Goal: Task Accomplishment & Management: Use online tool/utility

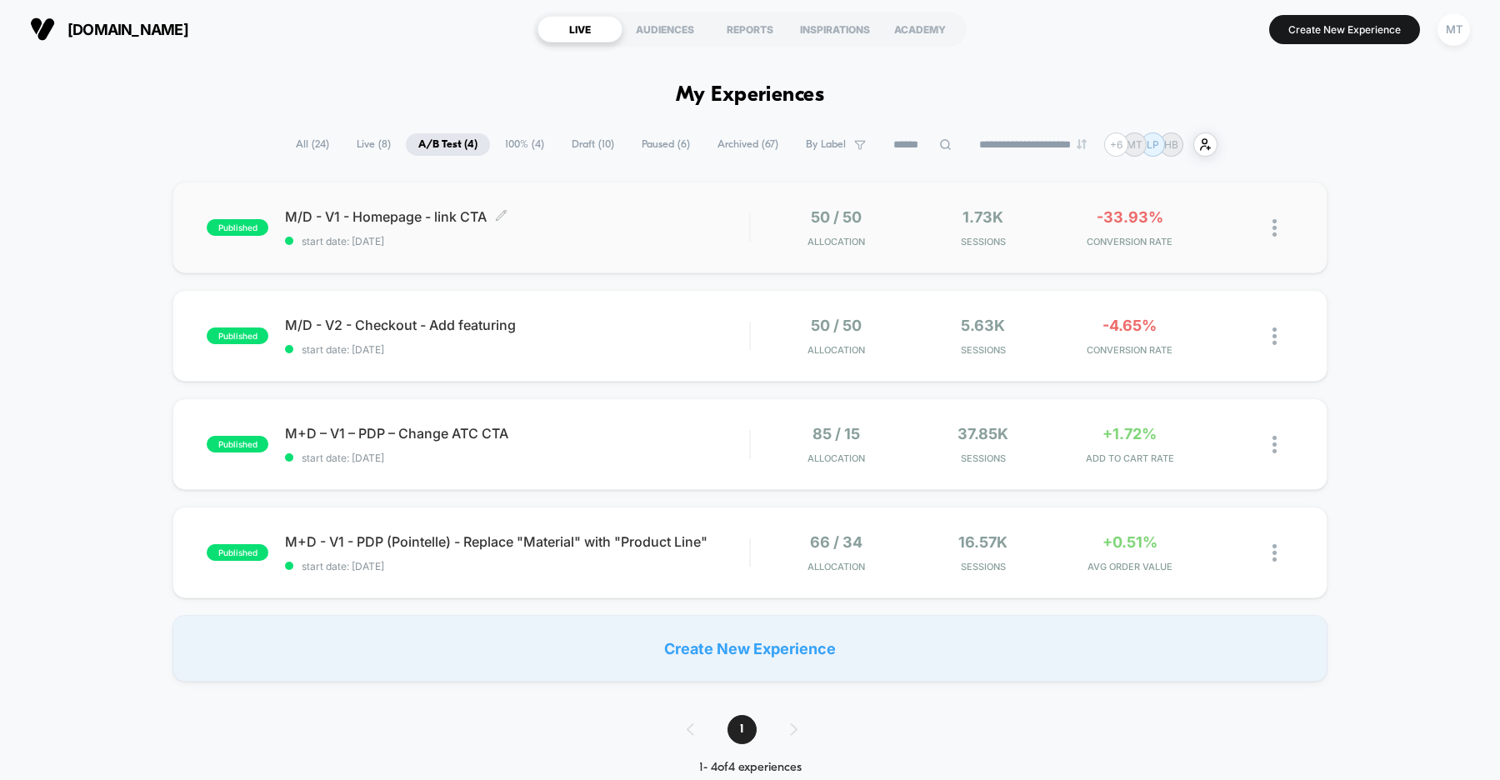
click at [619, 227] on div "M/D - V1 - Homepage - link CTA Click to edit experience details Click to edit e…" at bounding box center [517, 227] width 464 height 39
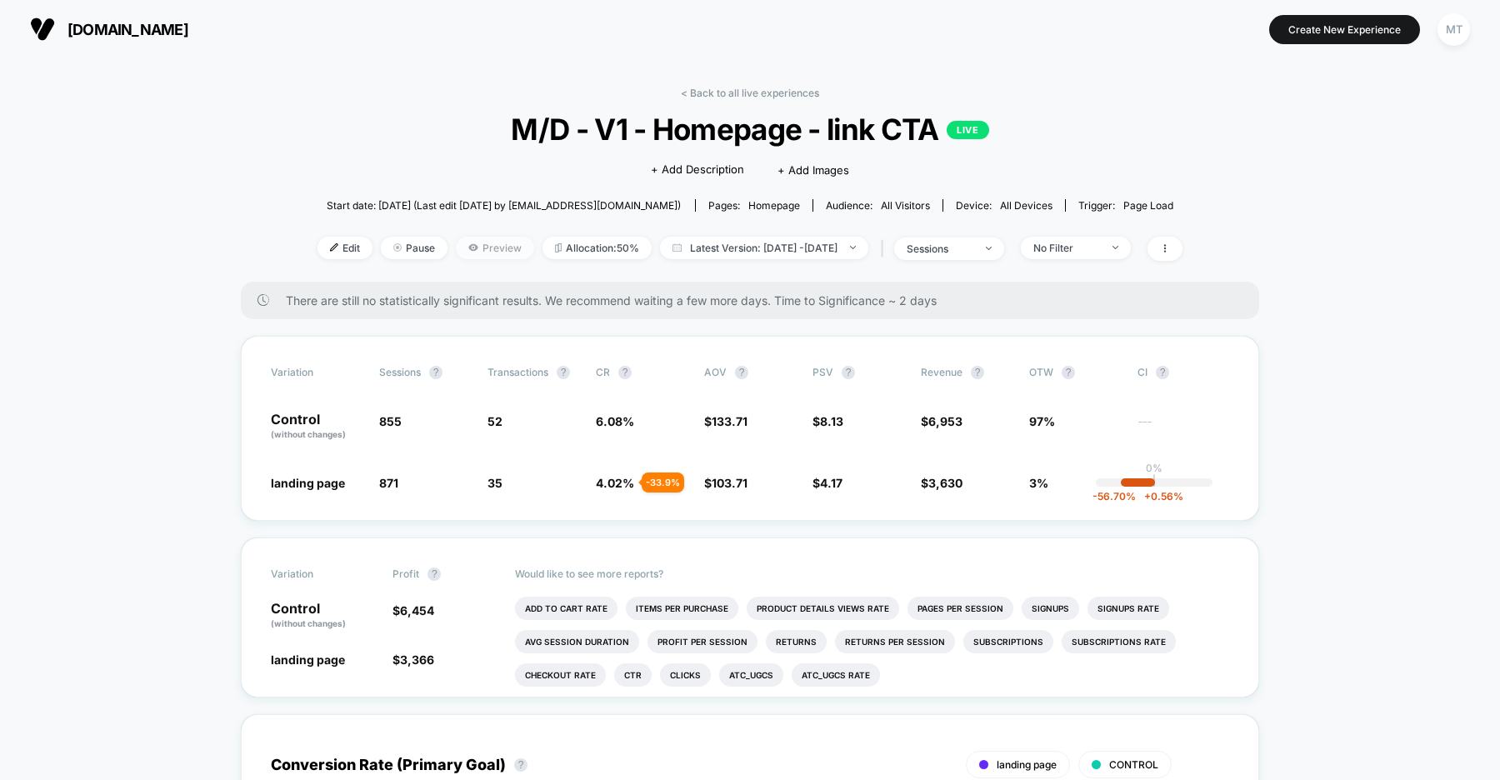
click at [465, 247] on span "Preview" at bounding box center [495, 248] width 78 height 22
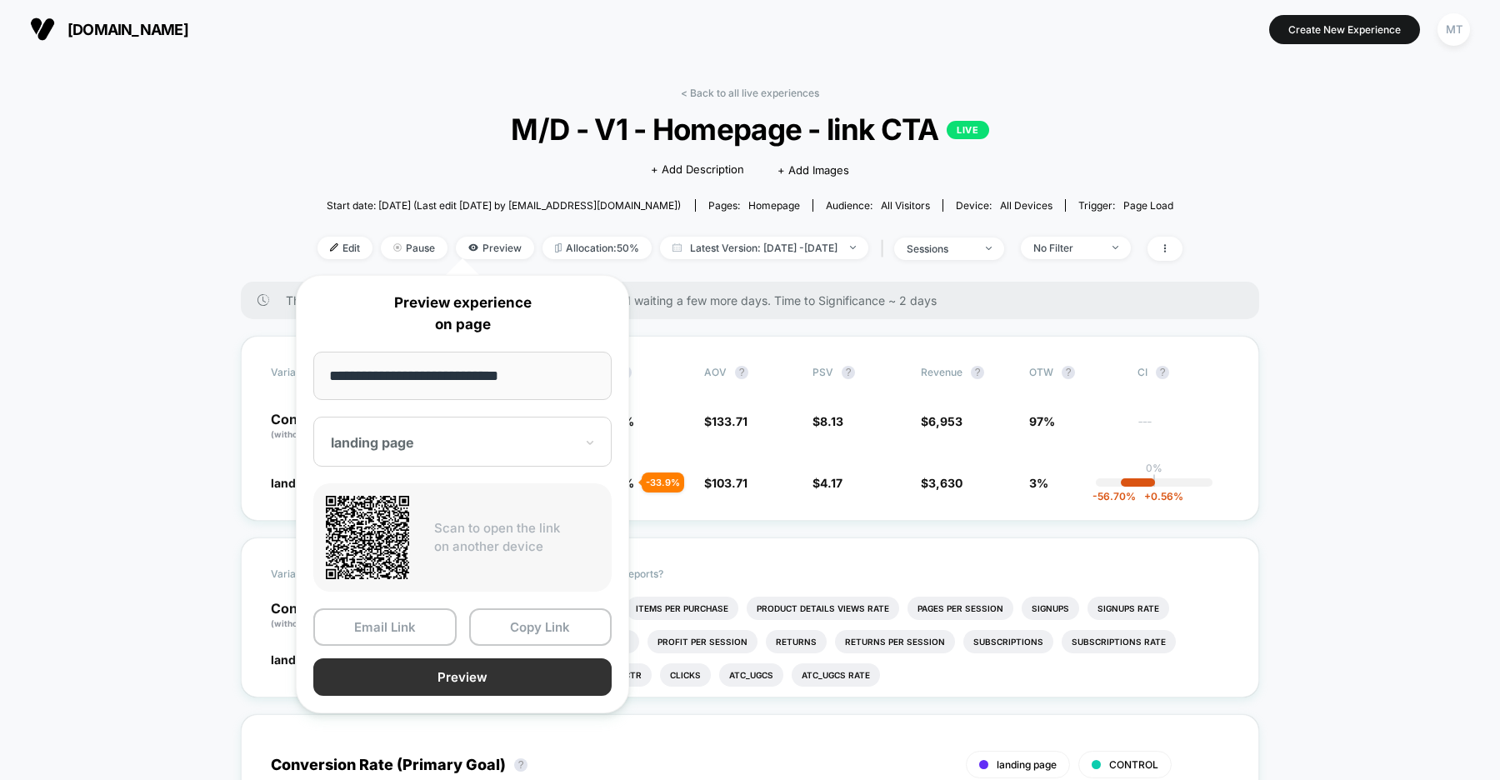
click at [481, 674] on button "Preview" at bounding box center [462, 676] width 298 height 37
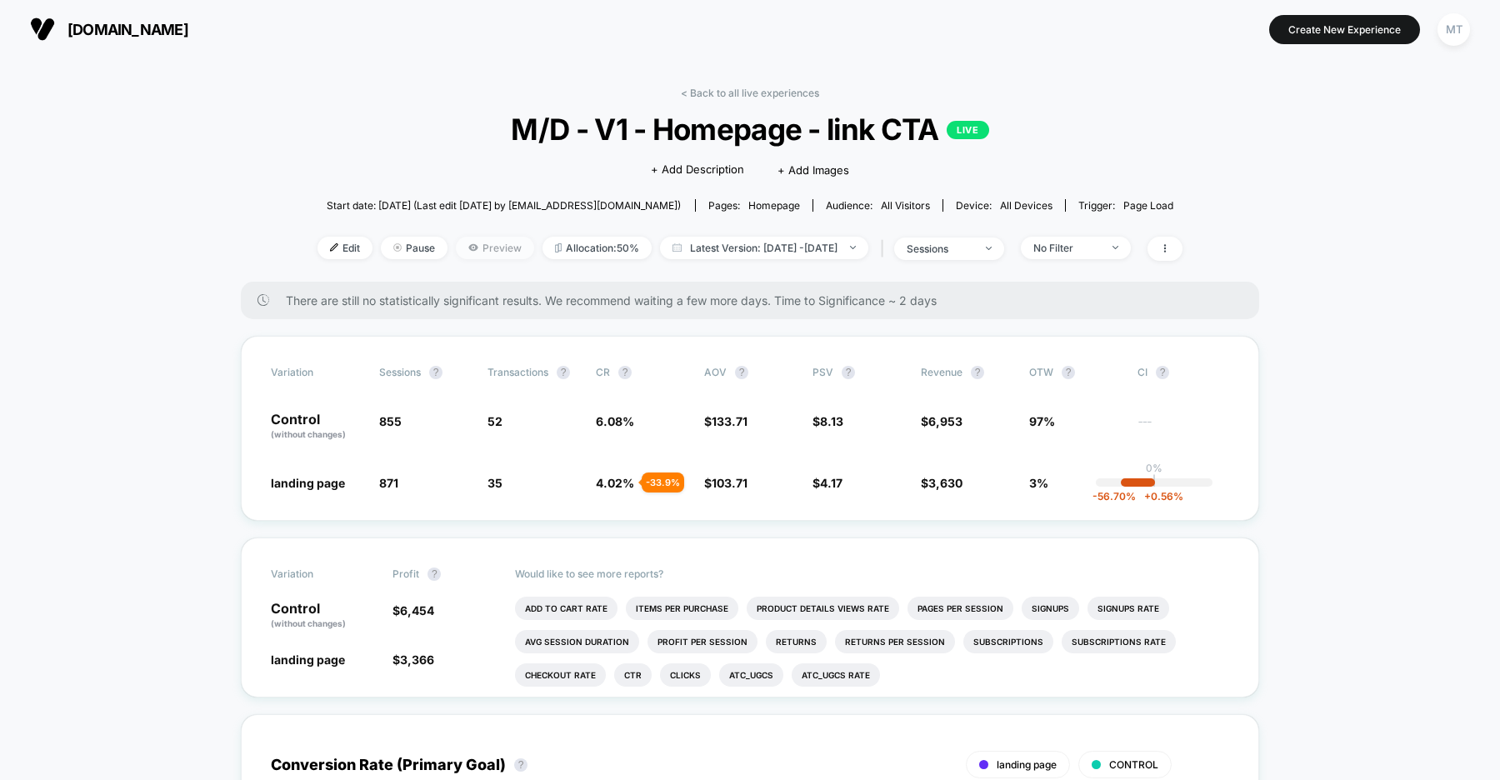
click at [461, 247] on span "Preview" at bounding box center [495, 248] width 78 height 22
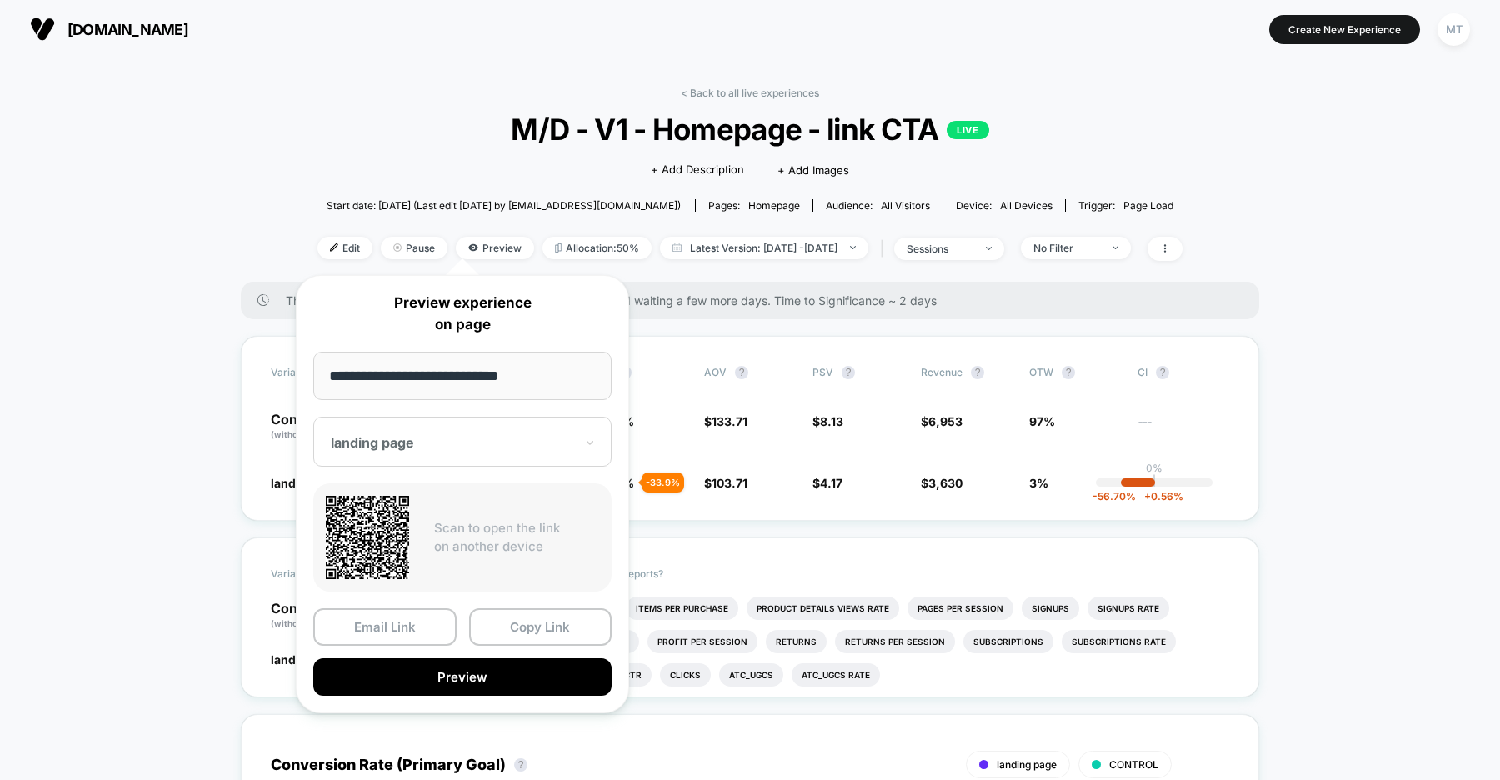
click at [432, 451] on div "landing page" at bounding box center [452, 442] width 247 height 20
click at [387, 526] on div "CONTROL" at bounding box center [463, 530] width 282 height 30
click at [491, 670] on button "Preview" at bounding box center [462, 676] width 298 height 37
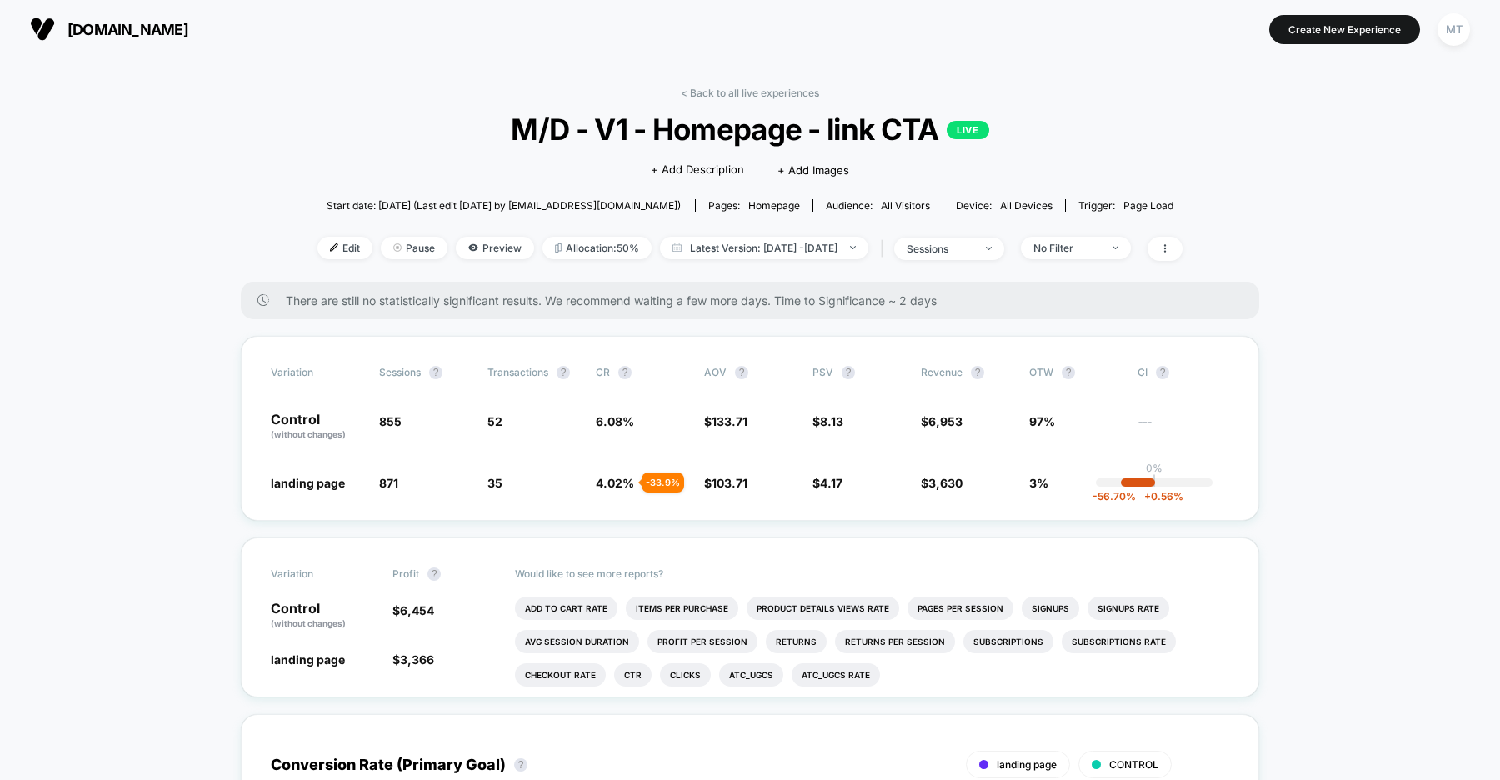
click at [181, 21] on span "us.organicbasics.com" at bounding box center [127, 29] width 121 height 17
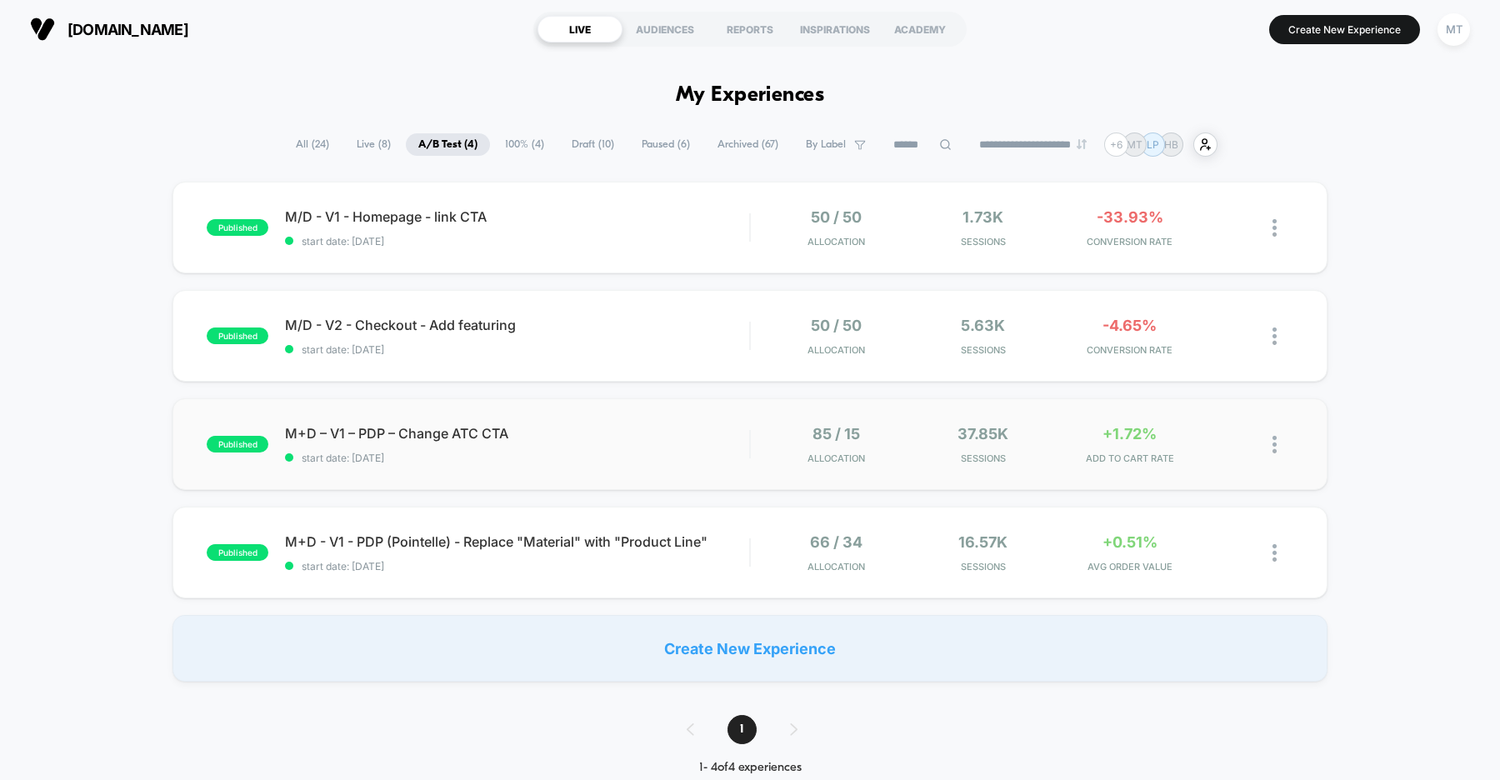
click at [616, 422] on div "published M+D – V1 – PDP – Change ATC CTA start date: 8/1/2025 85 / 15 Allocati…" at bounding box center [749, 444] width 1155 height 92
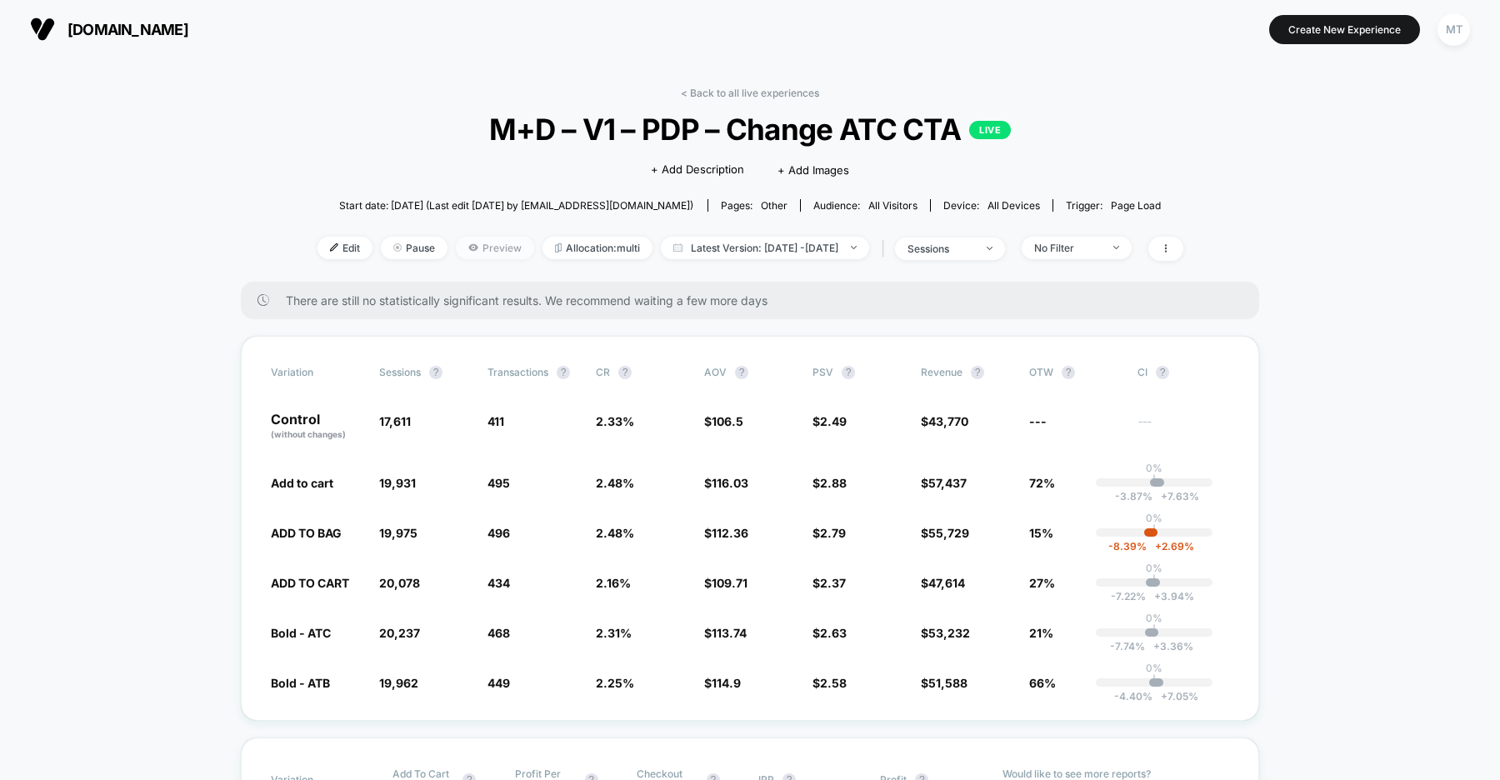
click at [476, 247] on span "Preview" at bounding box center [495, 248] width 78 height 22
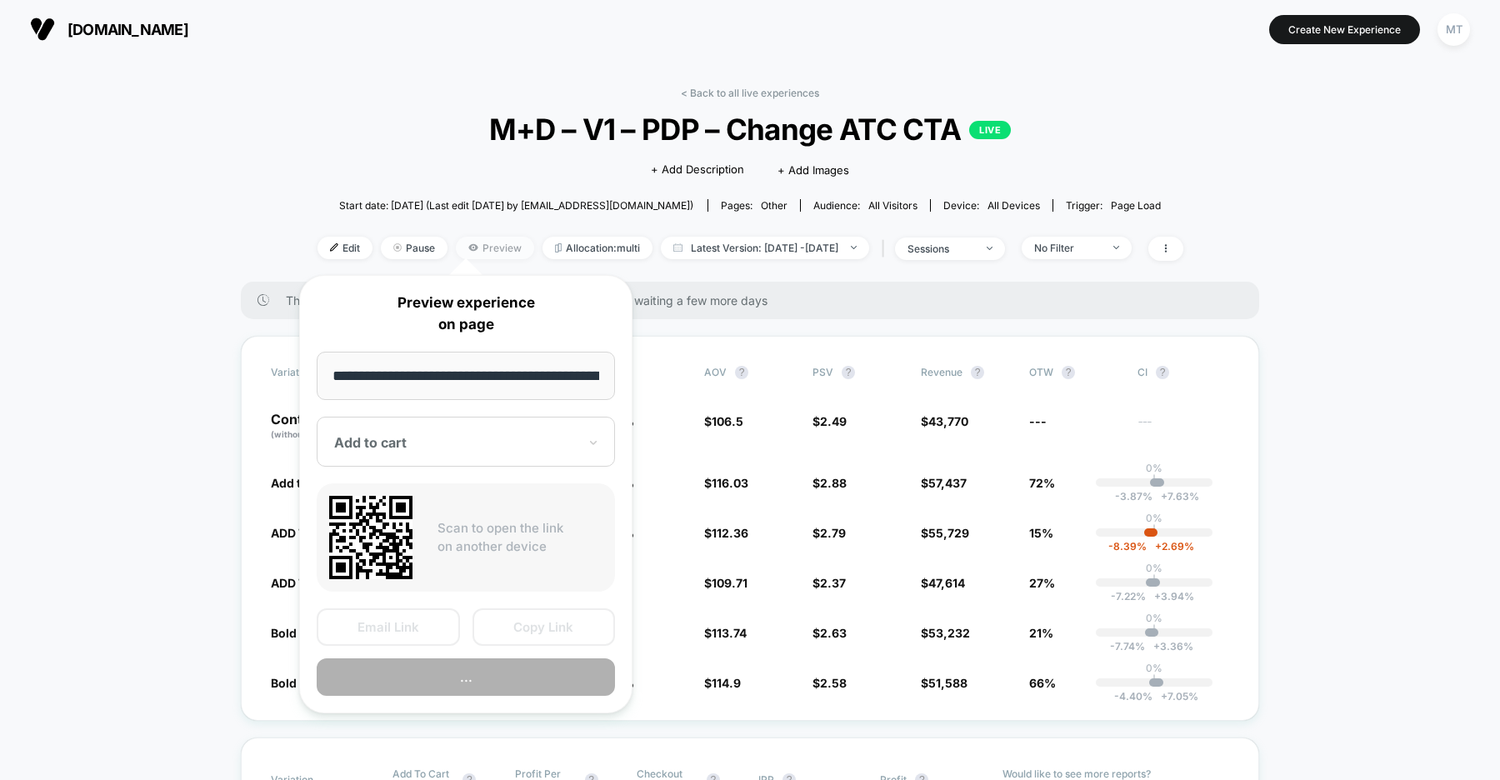
scroll to position [0, 239]
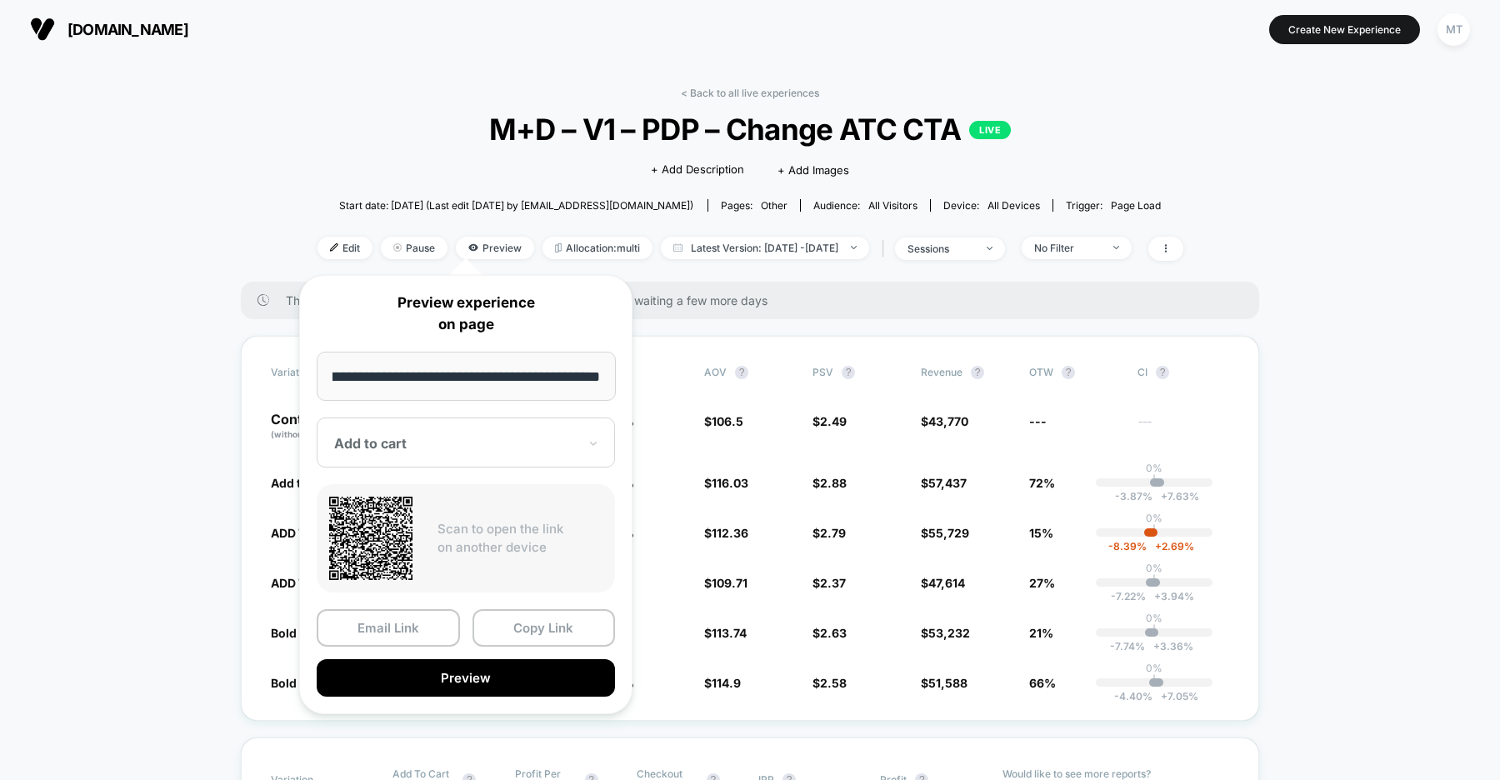
click at [455, 438] on div at bounding box center [455, 443] width 243 height 17
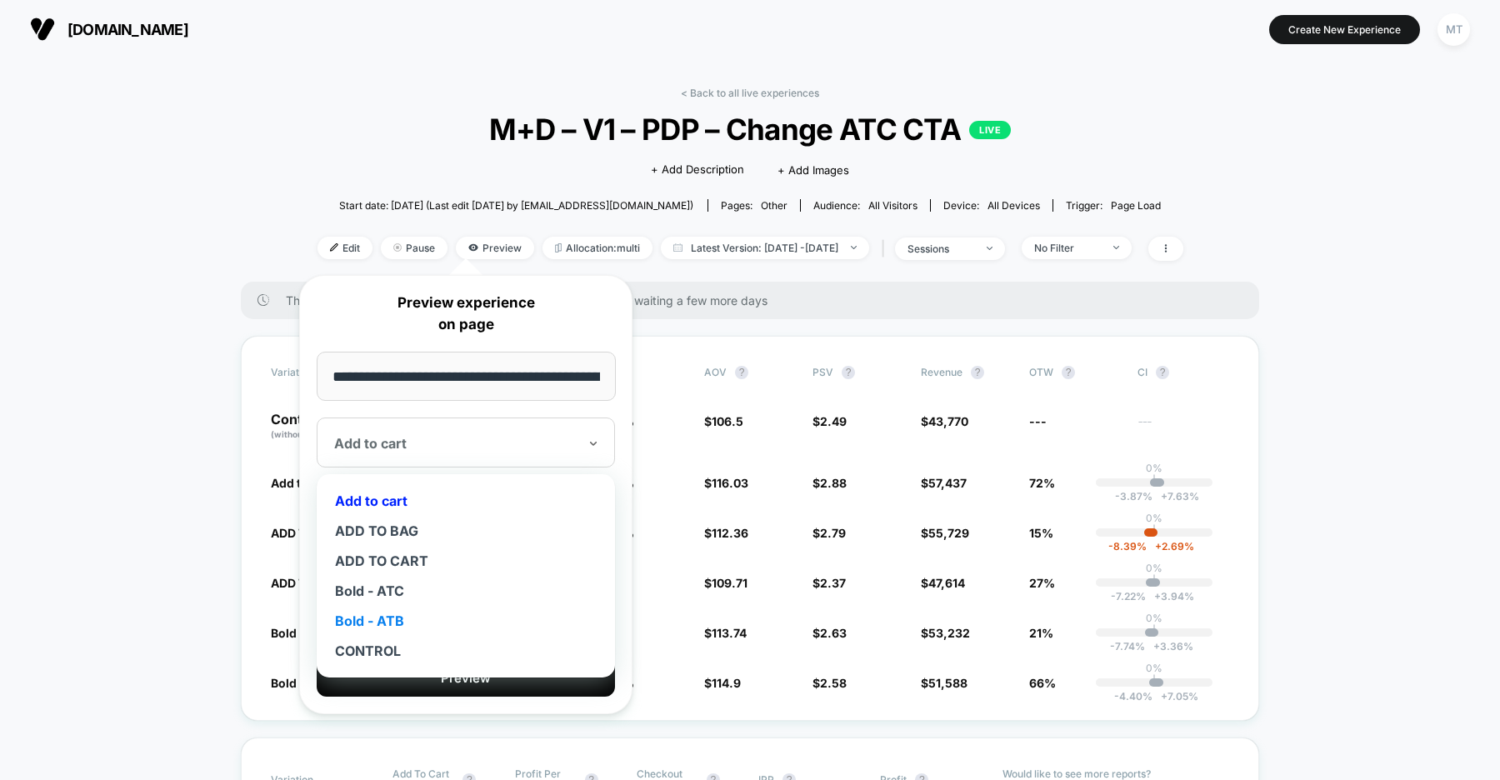
click at [396, 616] on div "Bold - ATB" at bounding box center [466, 621] width 282 height 30
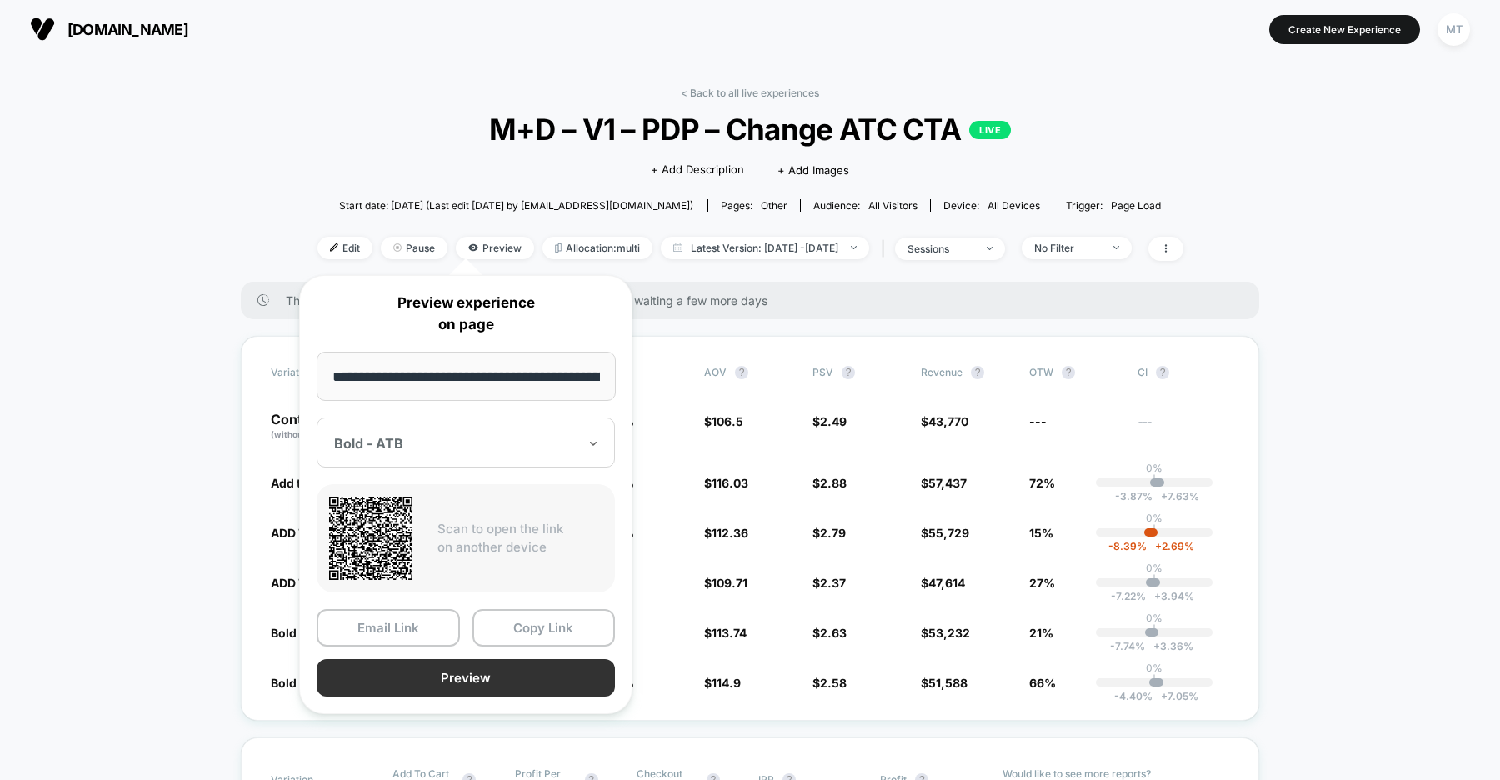
click at [471, 680] on button "Preview" at bounding box center [466, 677] width 298 height 37
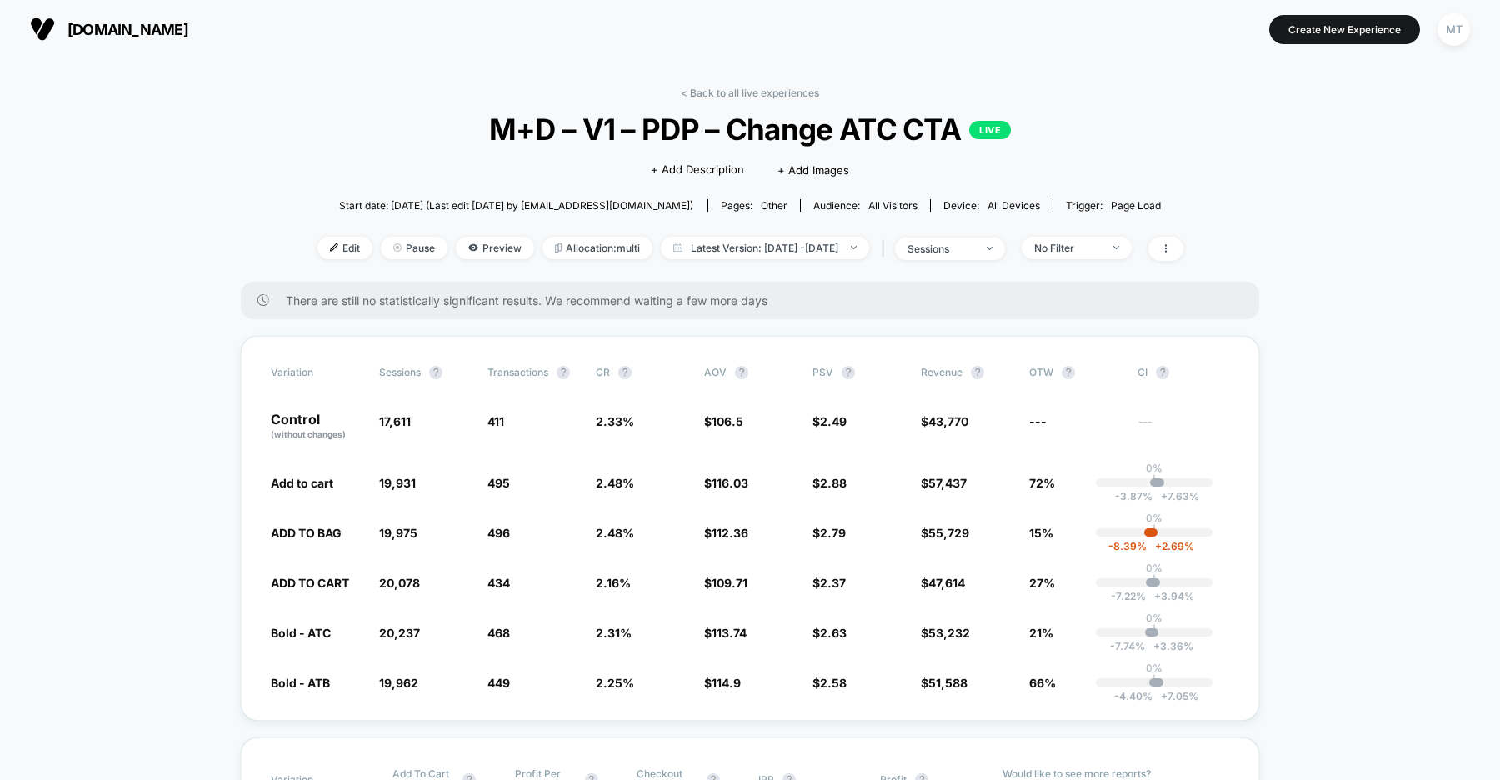
scroll to position [38, 0]
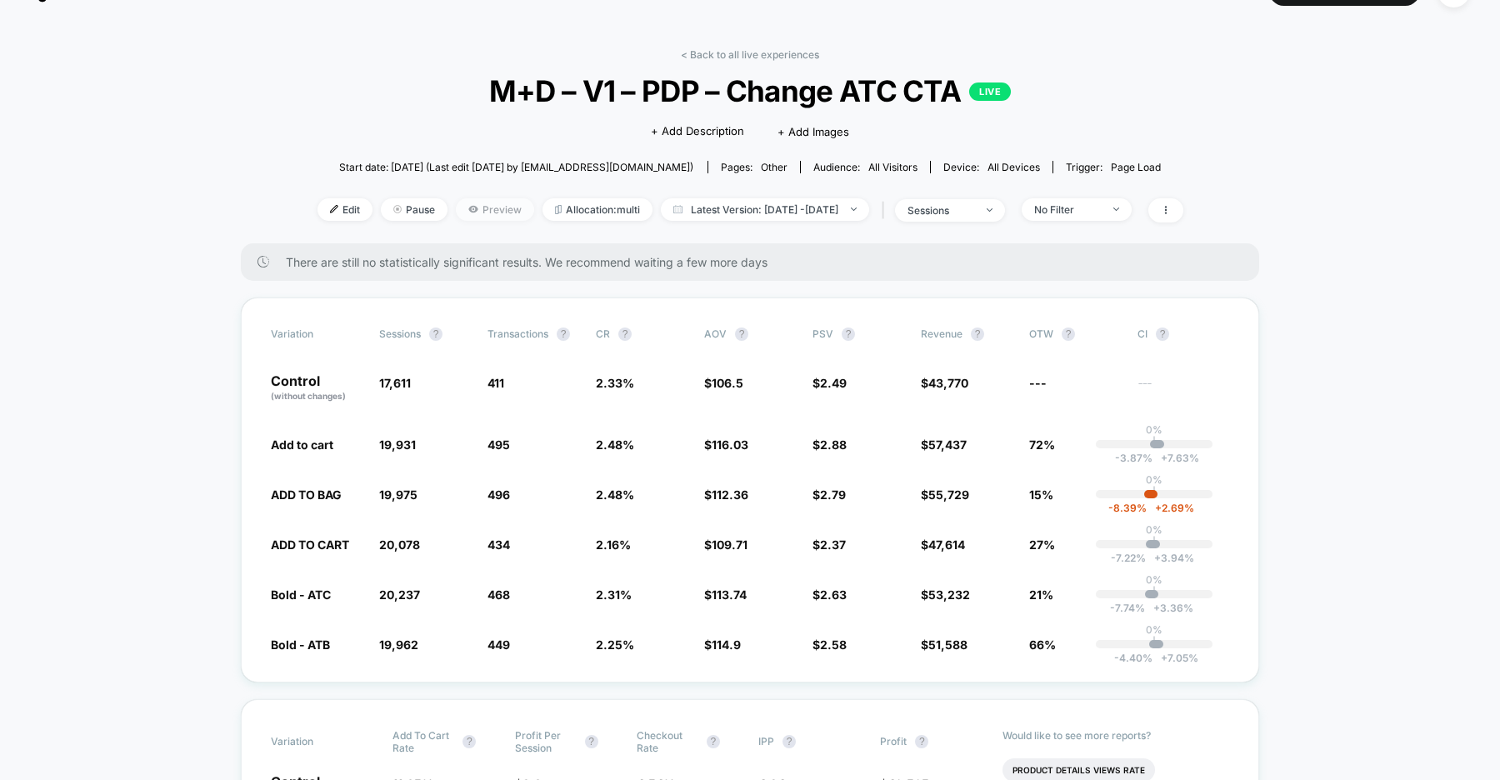
click at [480, 213] on span "Preview" at bounding box center [495, 209] width 78 height 22
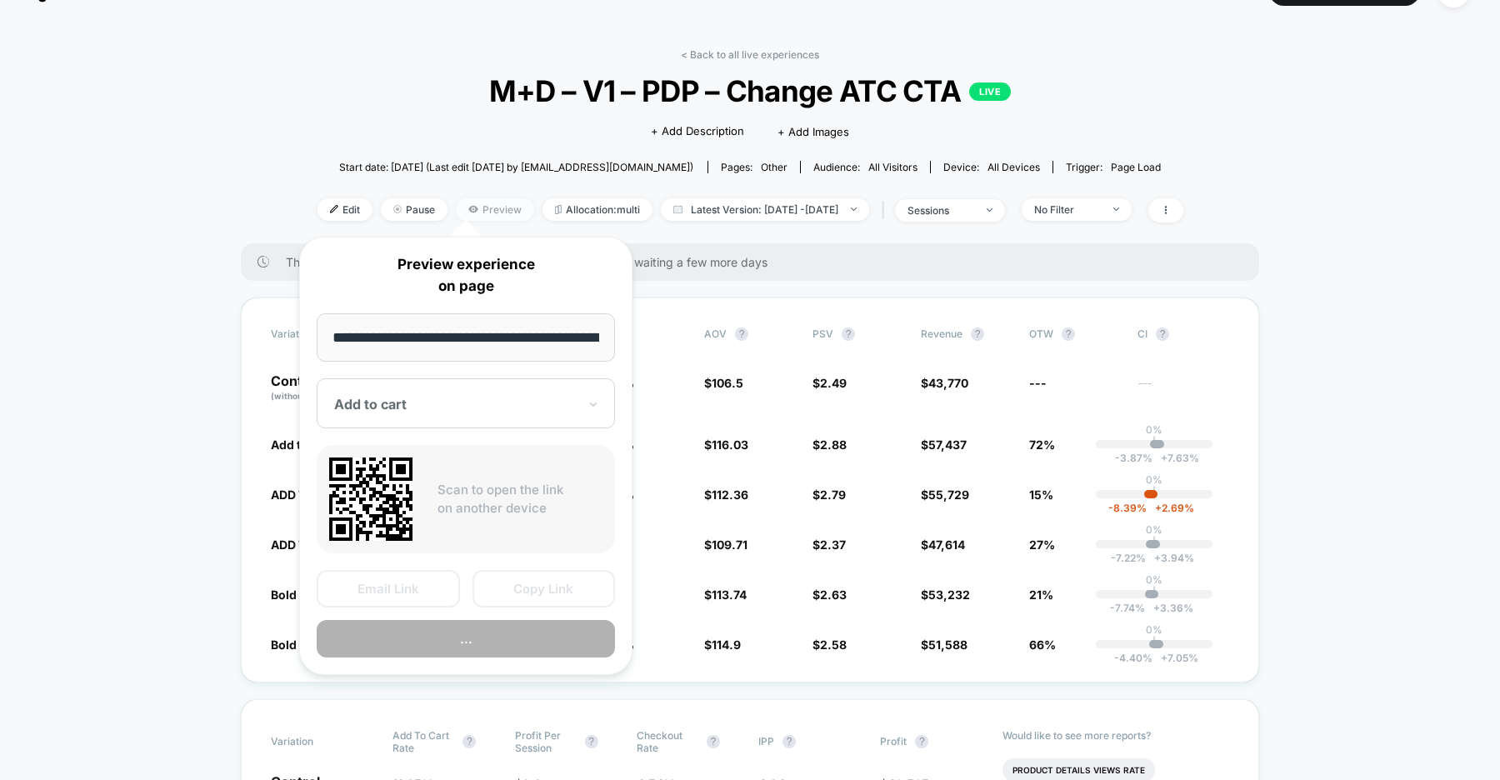
scroll to position [0, 239]
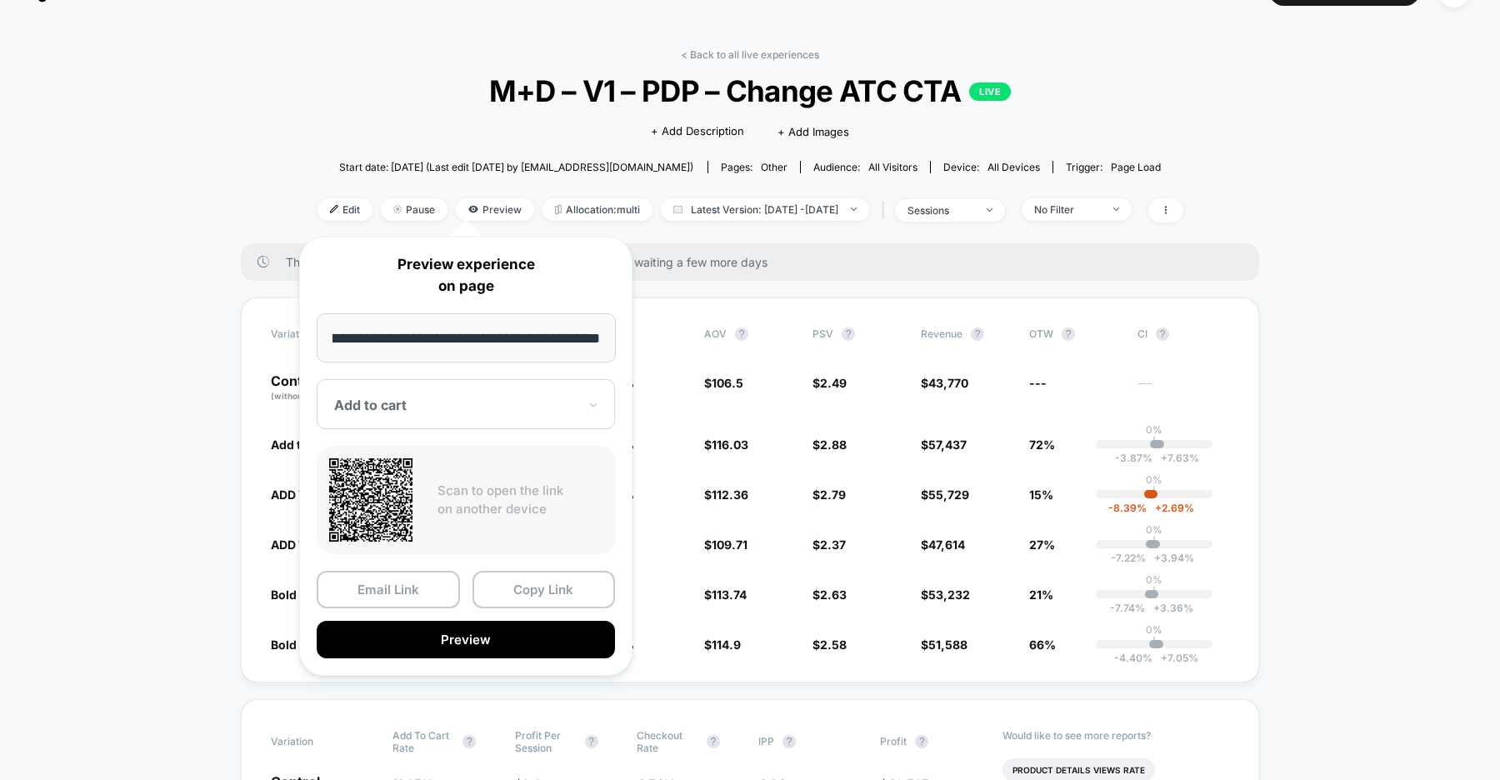
click at [427, 410] on div at bounding box center [455, 405] width 243 height 17
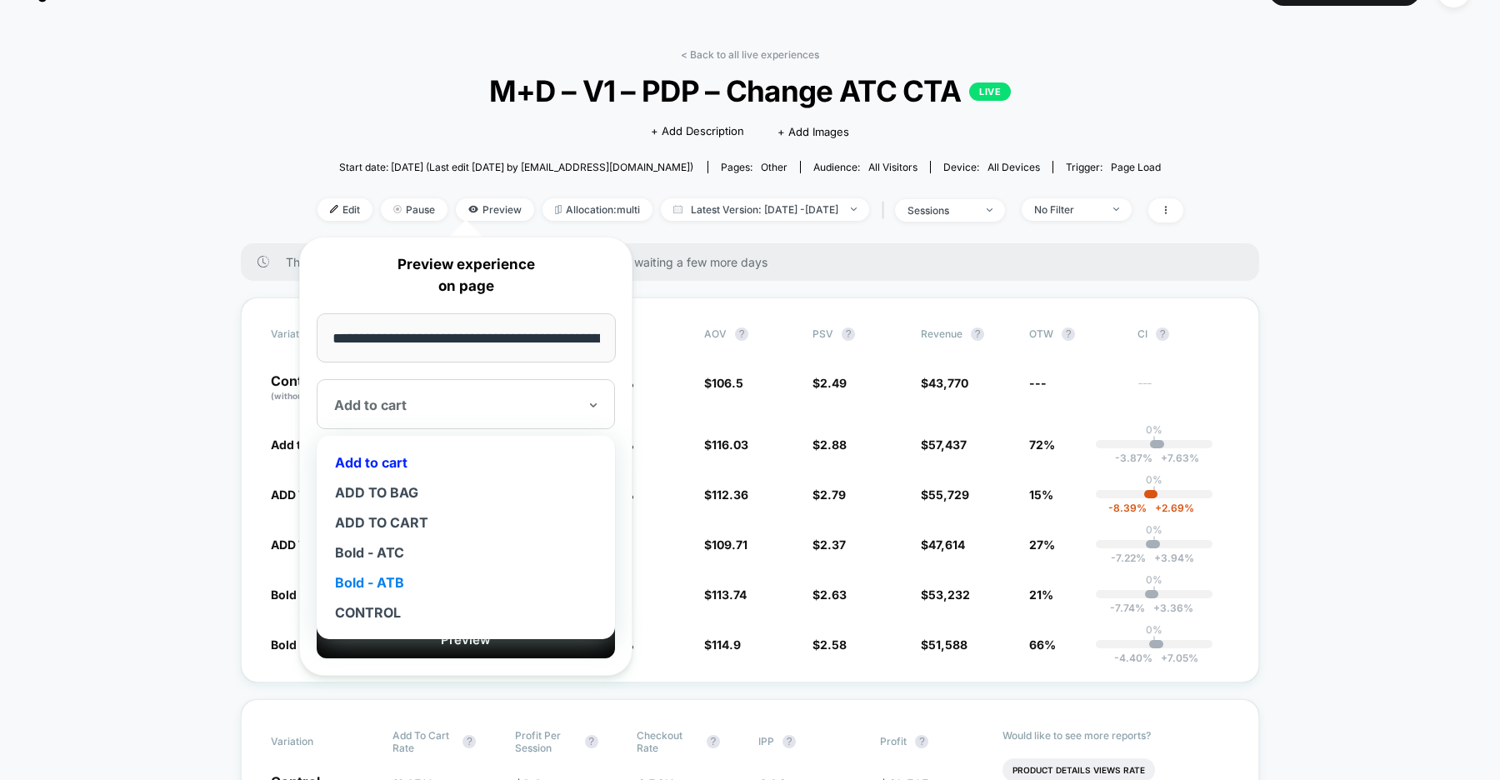
click at [396, 582] on div "Bold - ATB" at bounding box center [466, 582] width 282 height 30
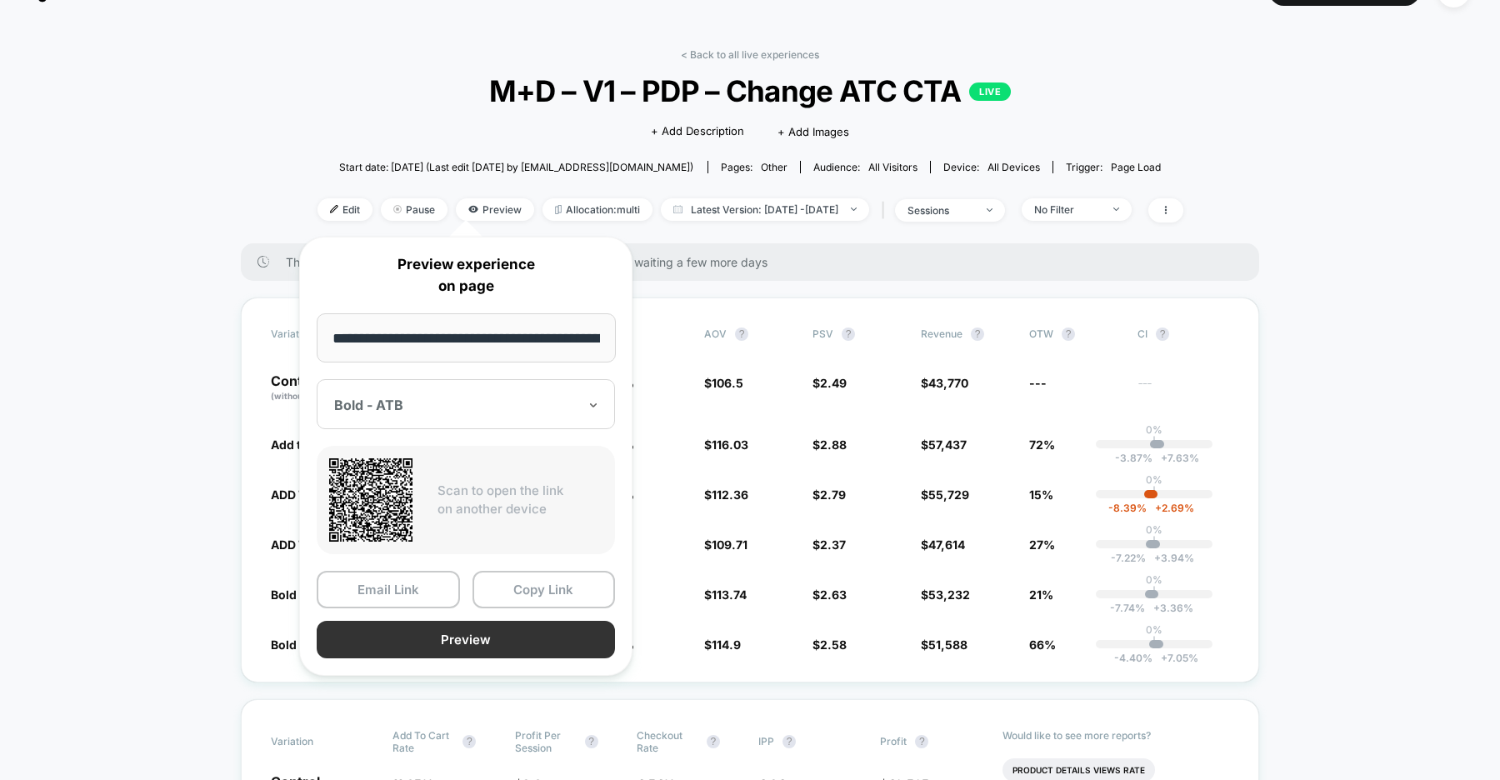
click at [478, 636] on button "Preview" at bounding box center [466, 639] width 298 height 37
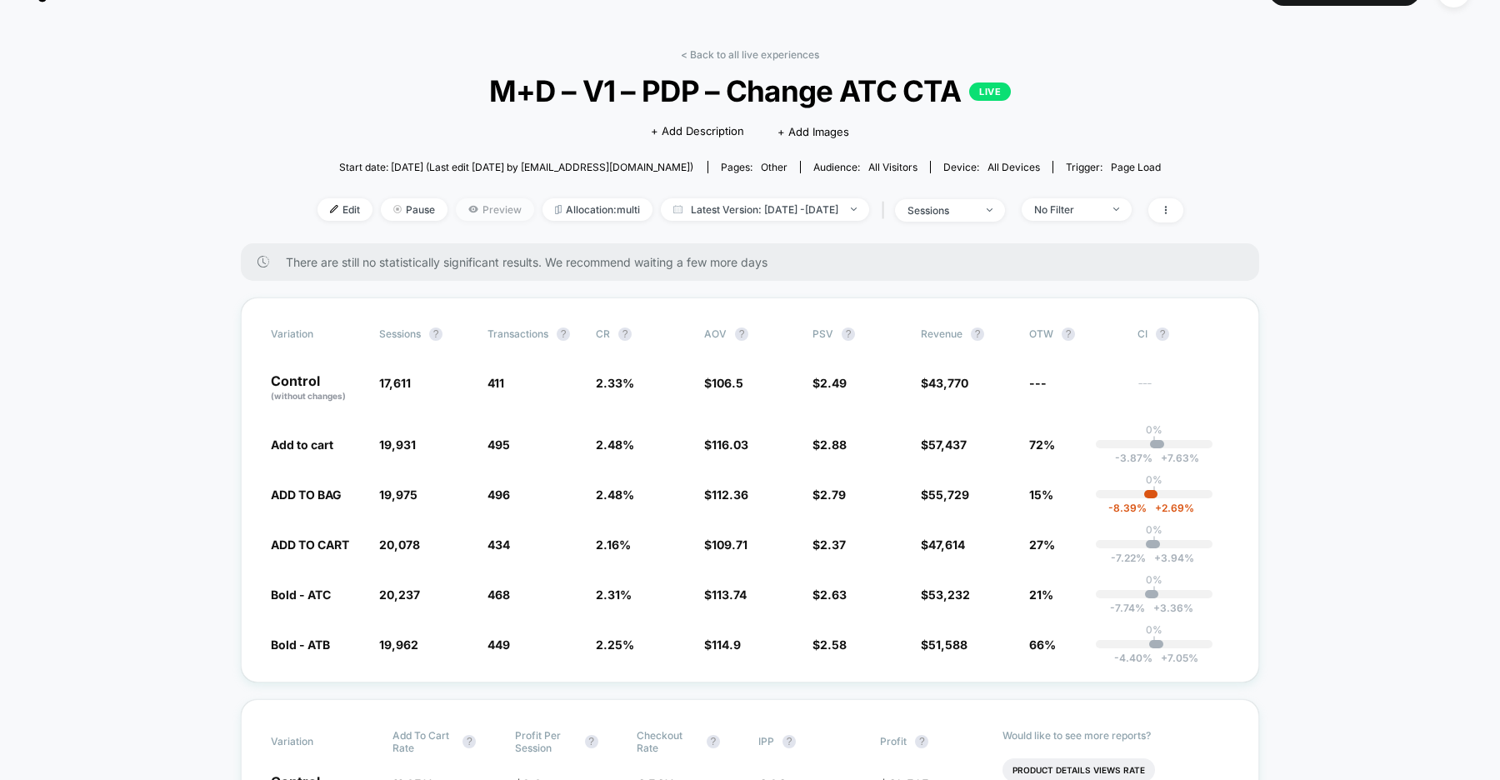
click at [475, 210] on span "Preview" at bounding box center [495, 209] width 78 height 22
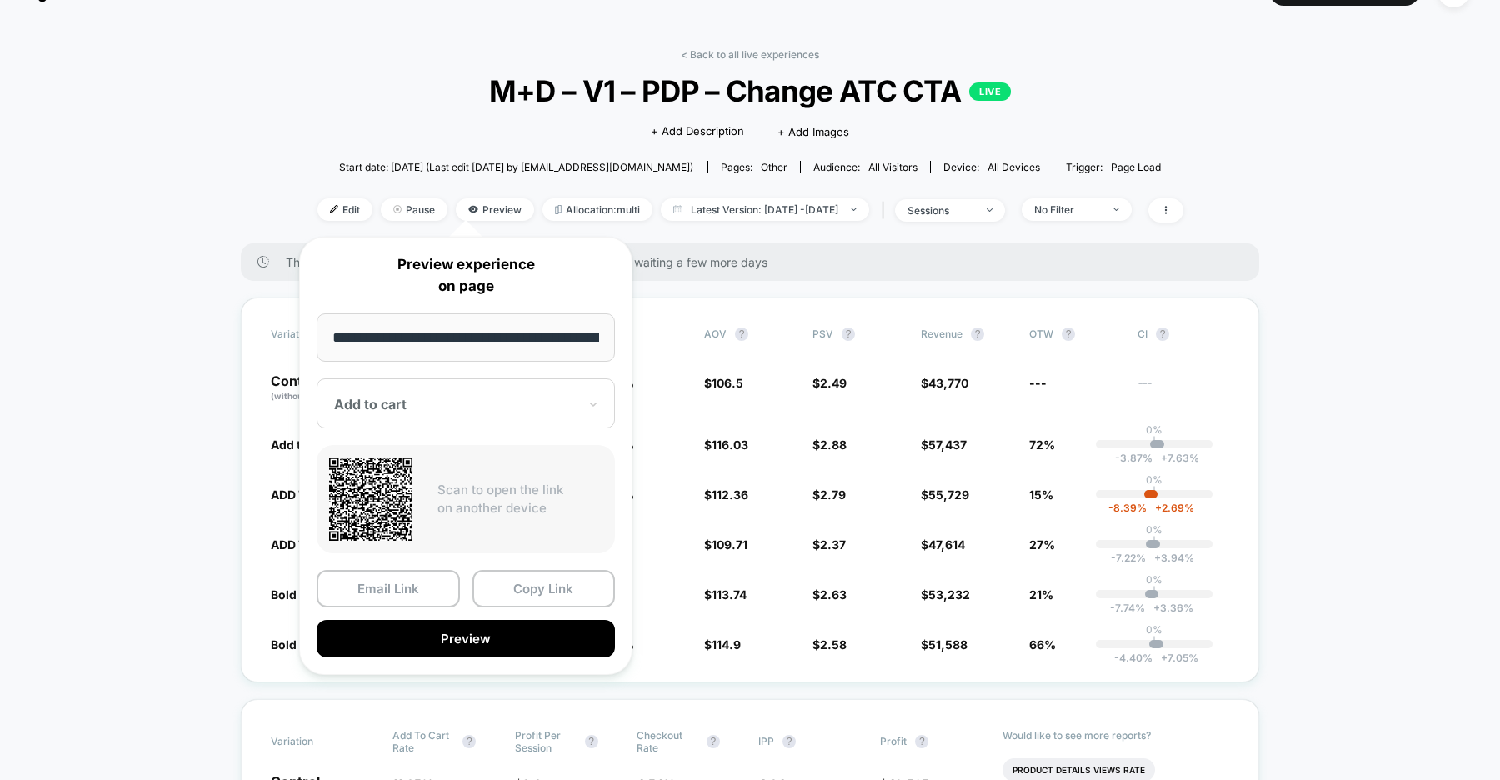
scroll to position [0, 239]
click at [463, 403] on div at bounding box center [455, 405] width 243 height 17
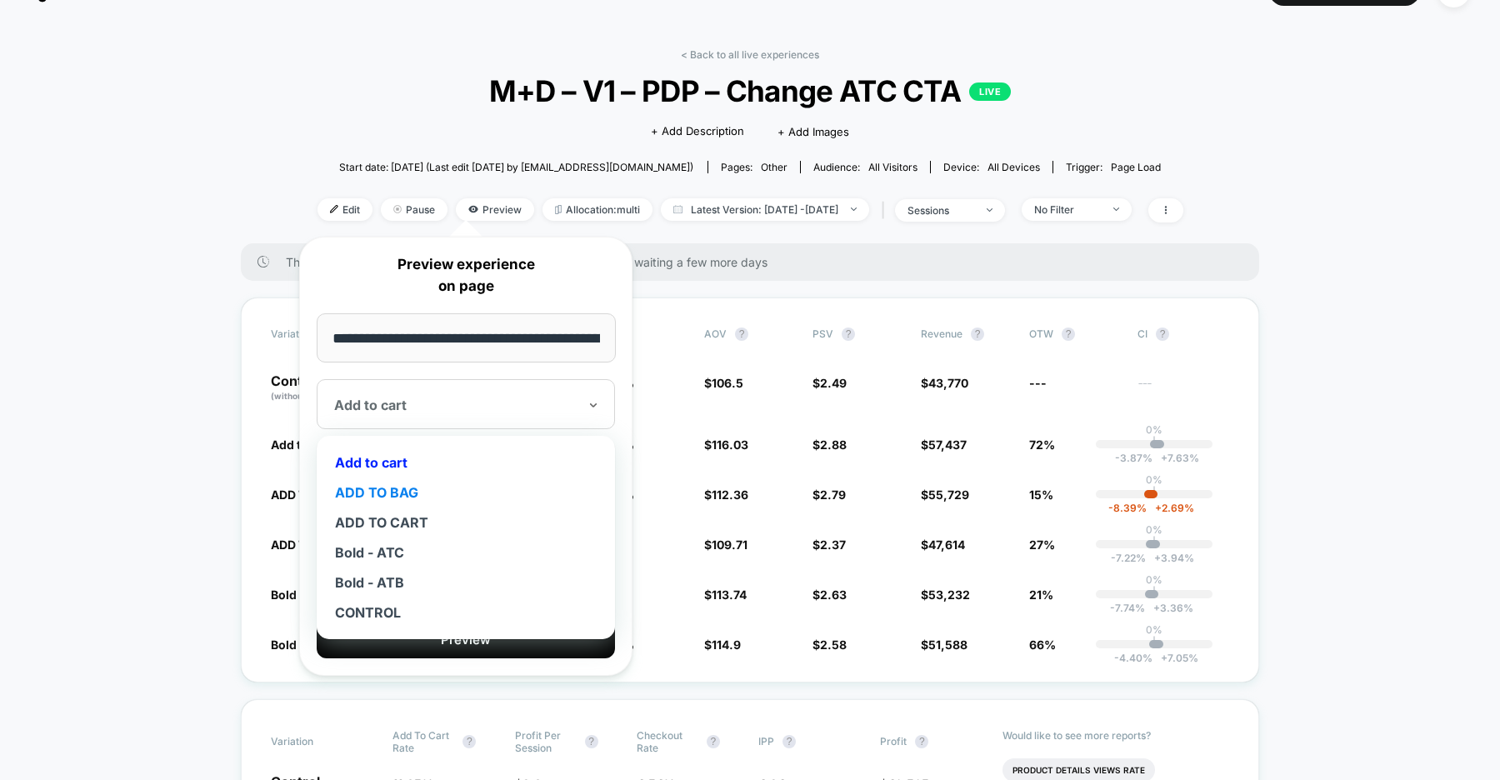
click at [395, 490] on div "ADD TO BAG" at bounding box center [466, 492] width 282 height 30
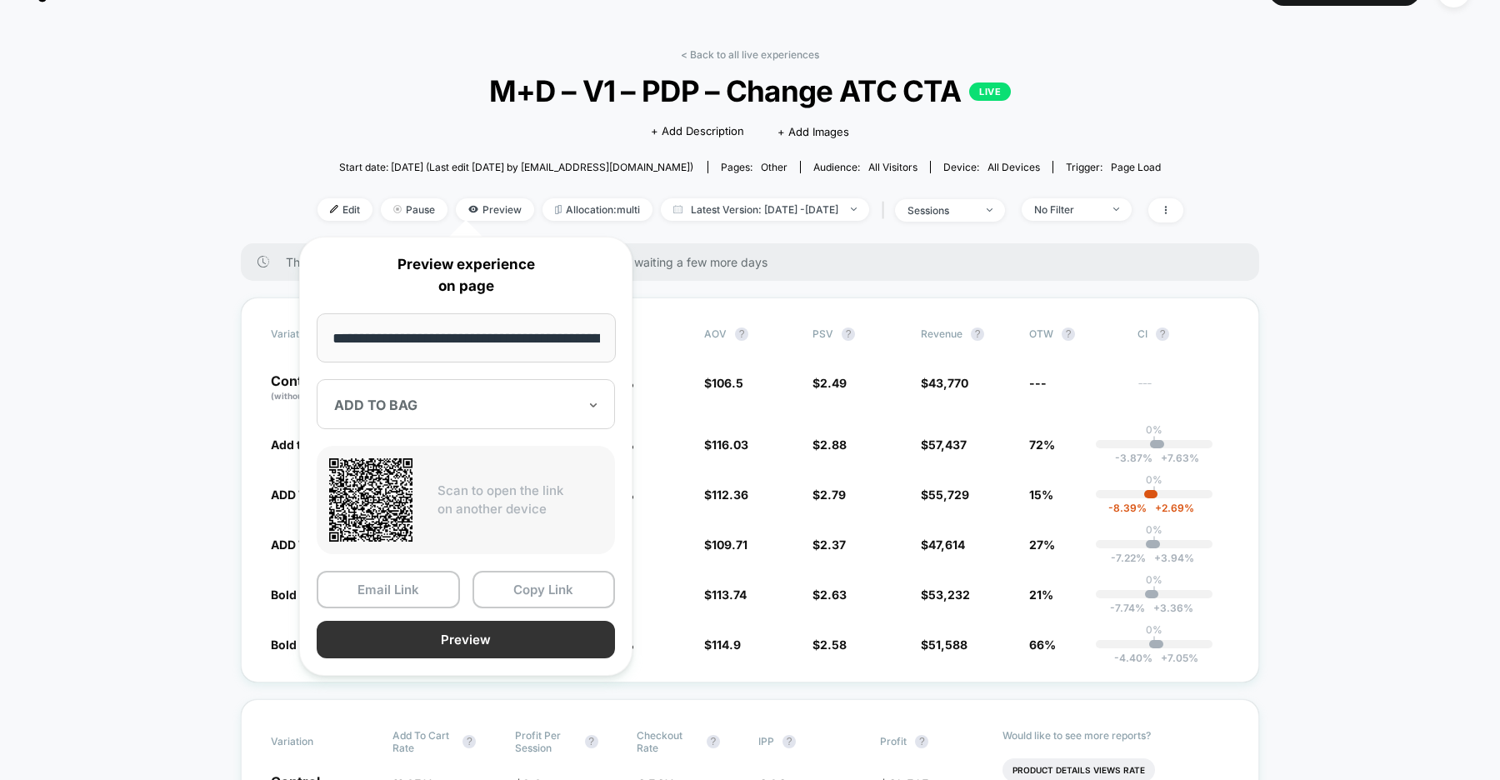
click at [443, 636] on button "Preview" at bounding box center [466, 639] width 298 height 37
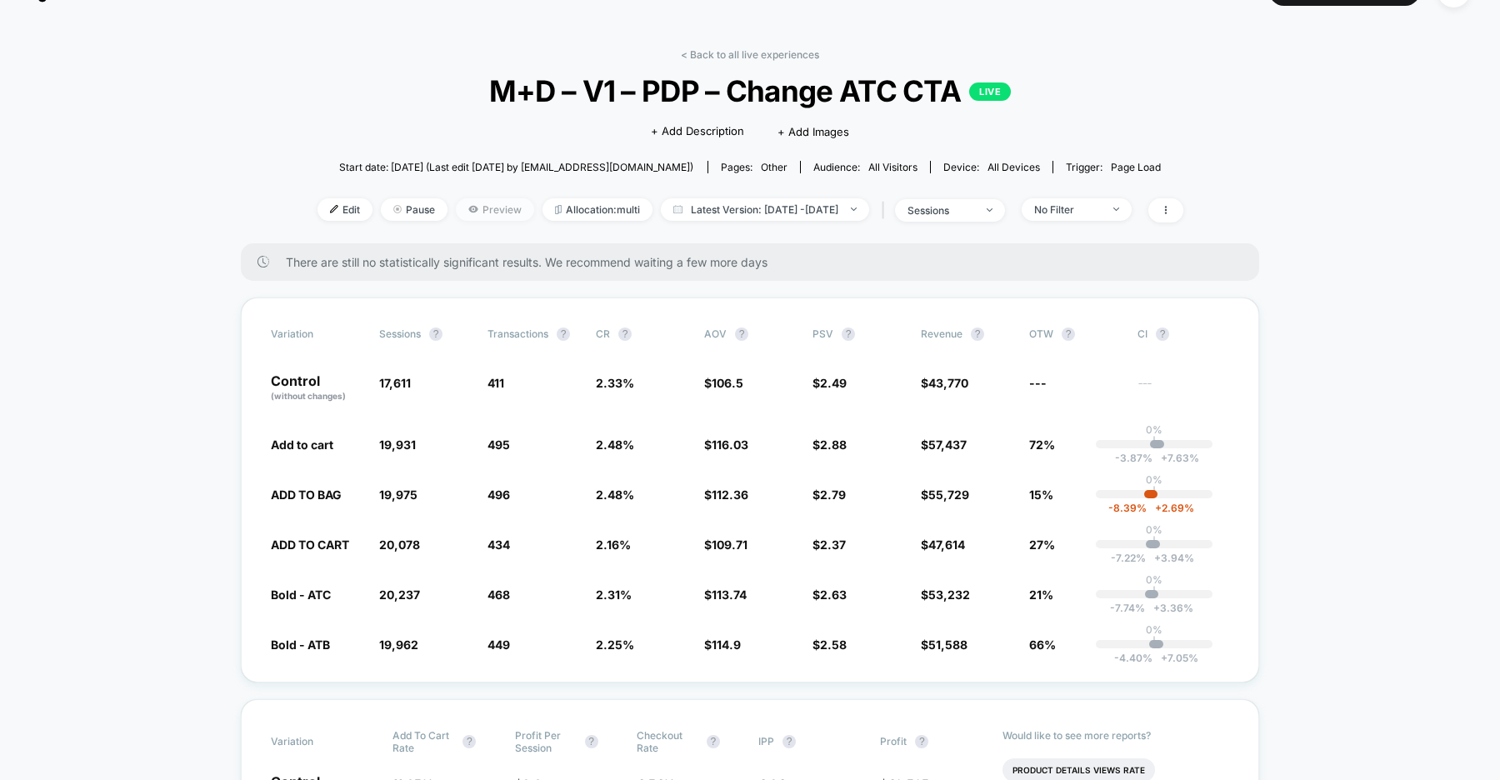
click at [468, 207] on span "Preview" at bounding box center [495, 209] width 78 height 22
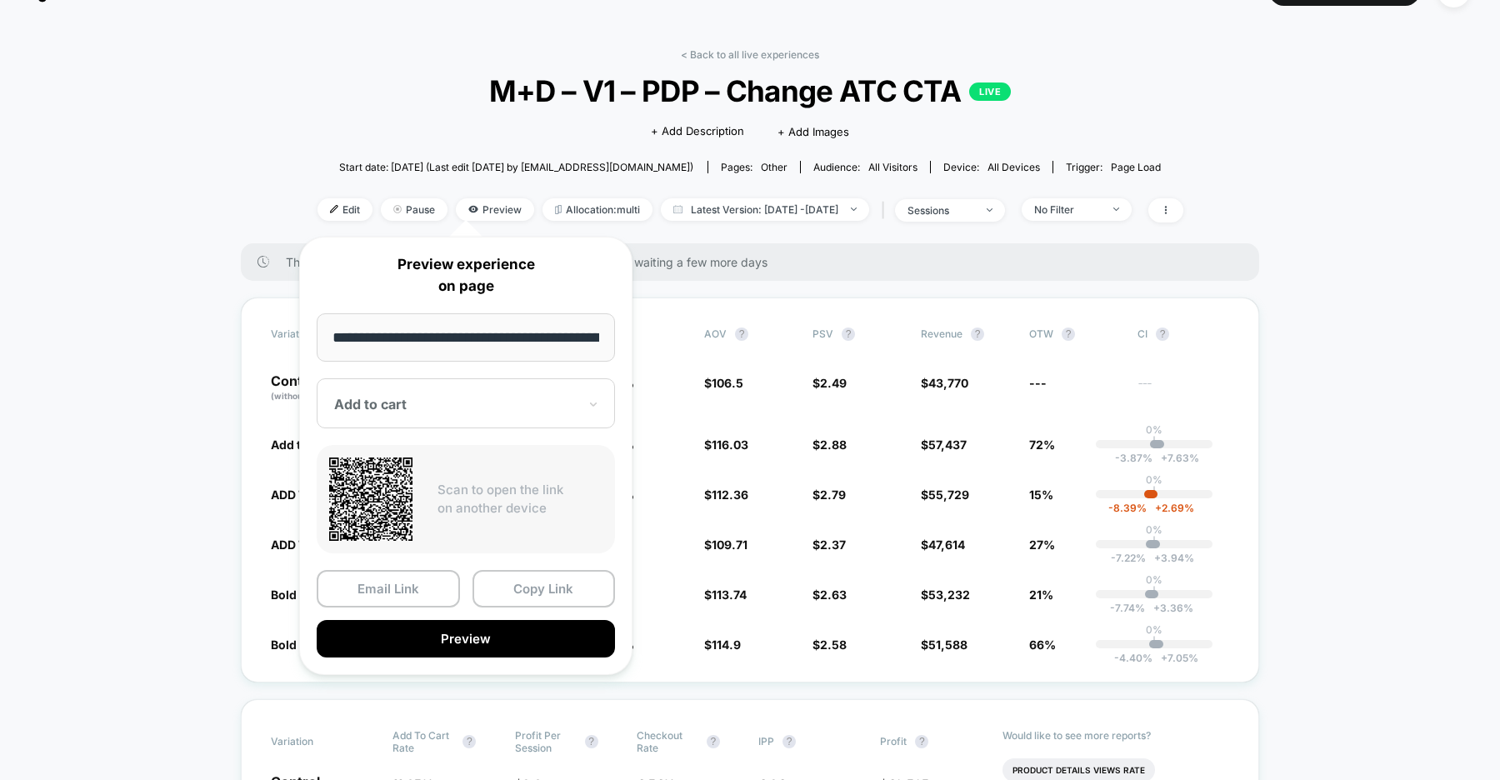
scroll to position [0, 239]
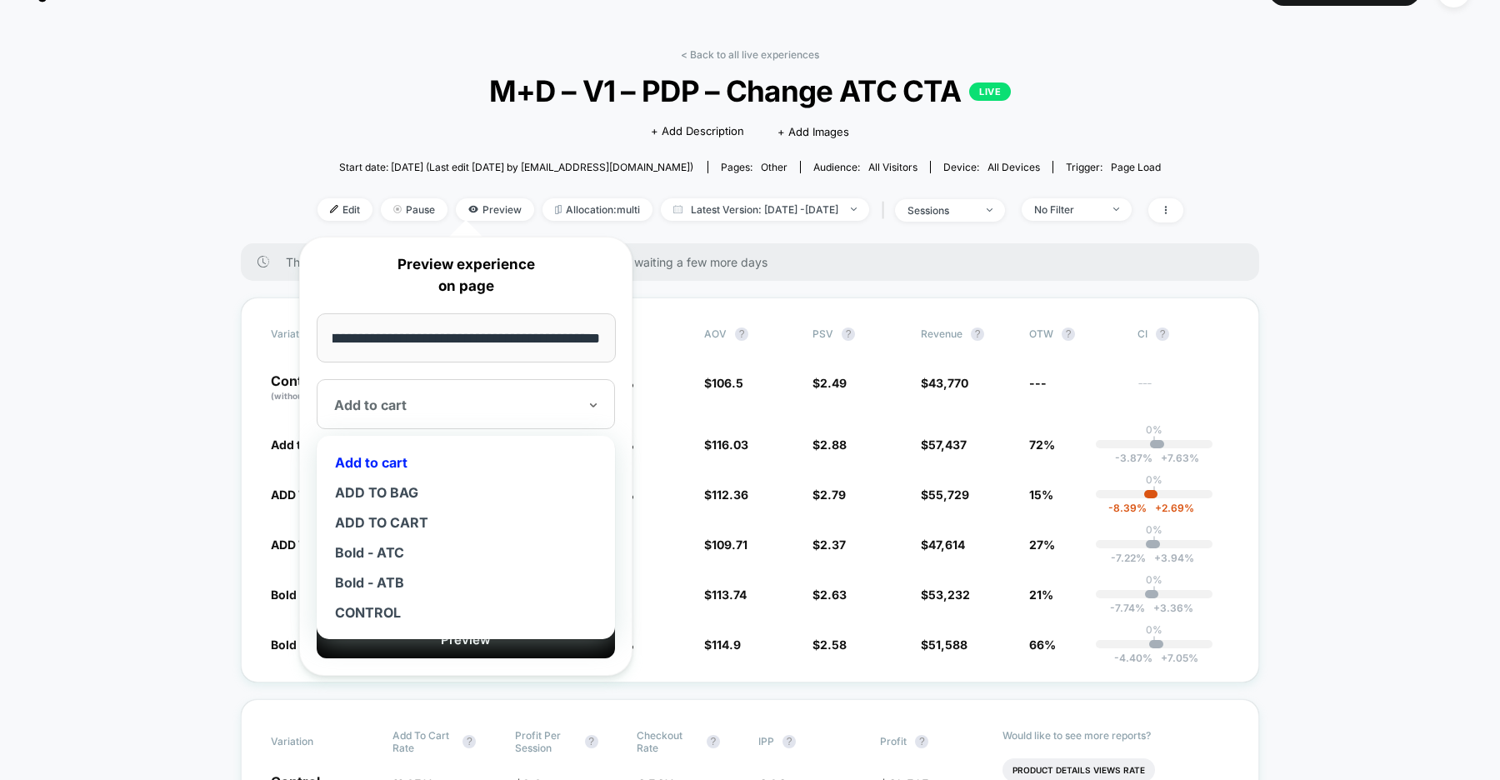
click at [457, 395] on div "Add to cart" at bounding box center [455, 405] width 247 height 20
click at [389, 517] on div "ADD TO CART" at bounding box center [466, 522] width 282 height 30
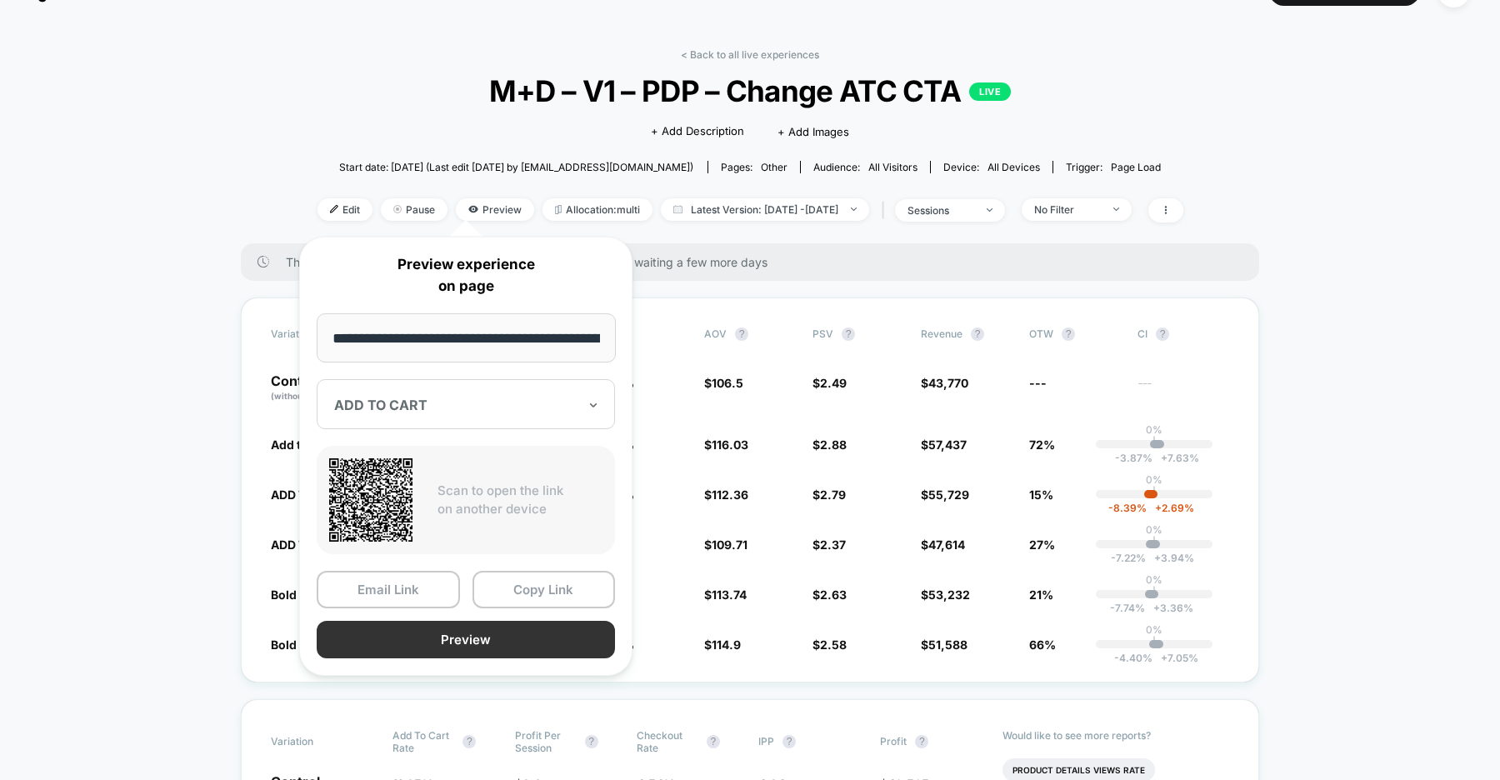
click at [421, 641] on button "Preview" at bounding box center [466, 639] width 298 height 37
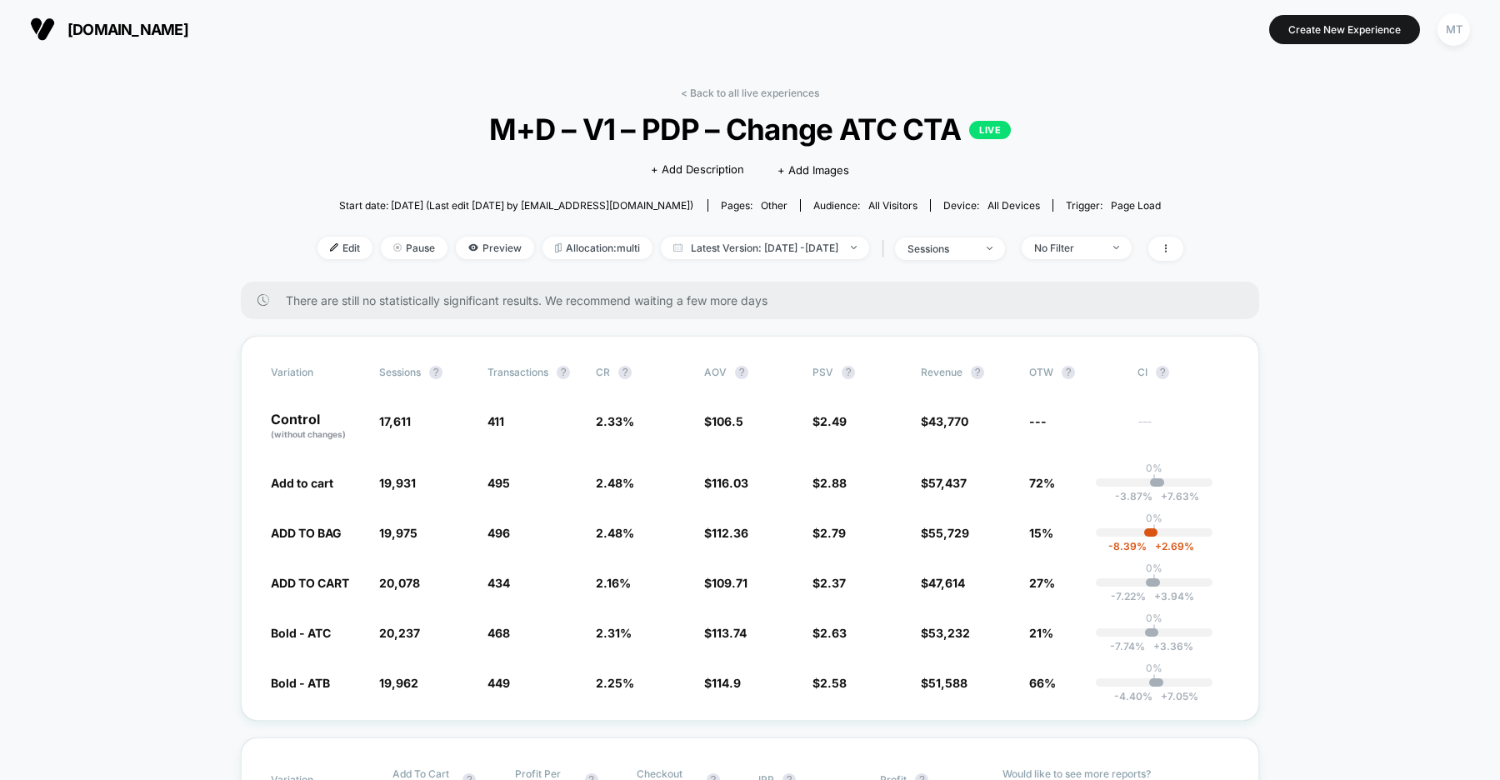
click at [114, 21] on span "us.organicbasics.com" at bounding box center [127, 29] width 121 height 17
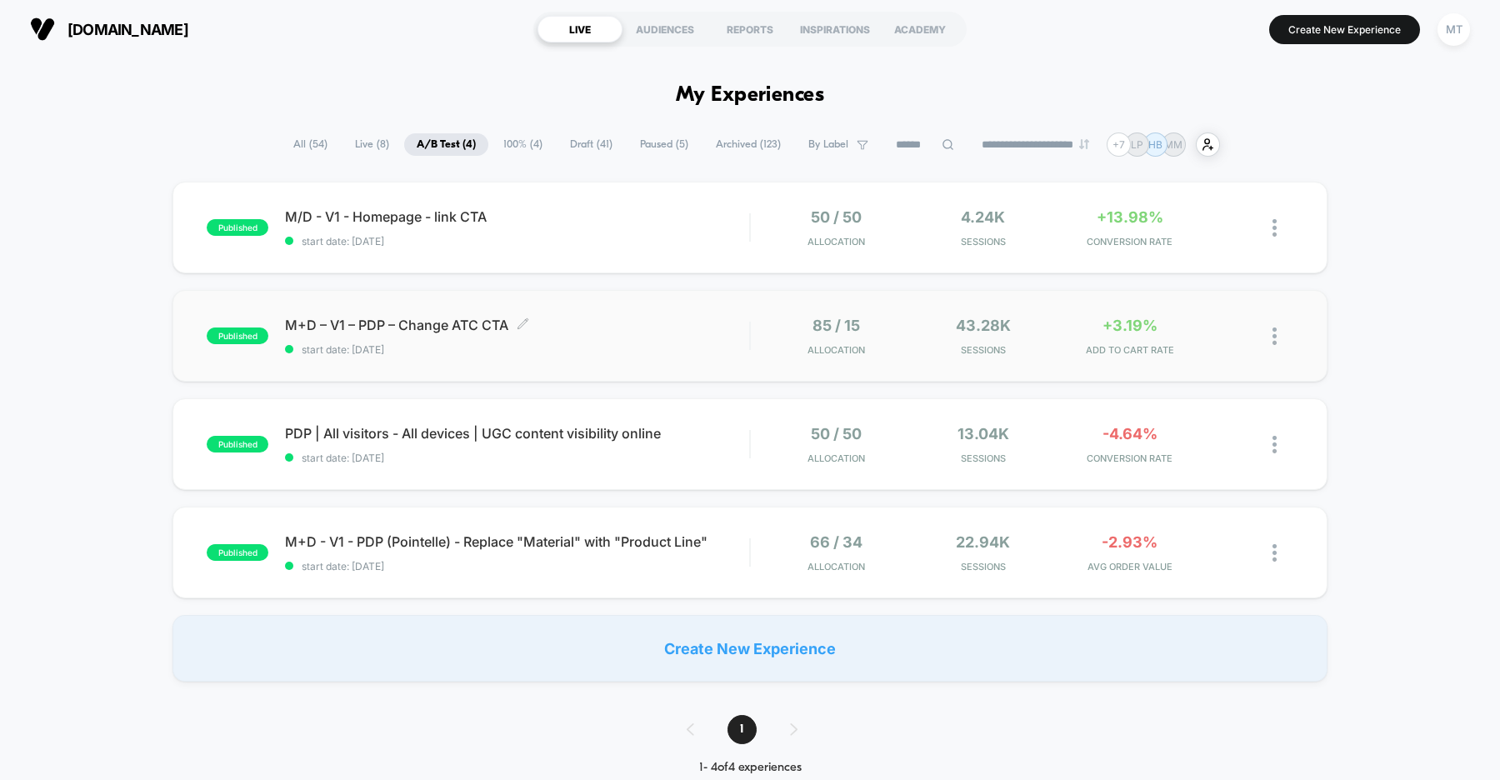
click at [633, 339] on div "M+D – V1 – PDP – Change ATC CTA Click to edit experience details Click to edit …" at bounding box center [517, 336] width 464 height 39
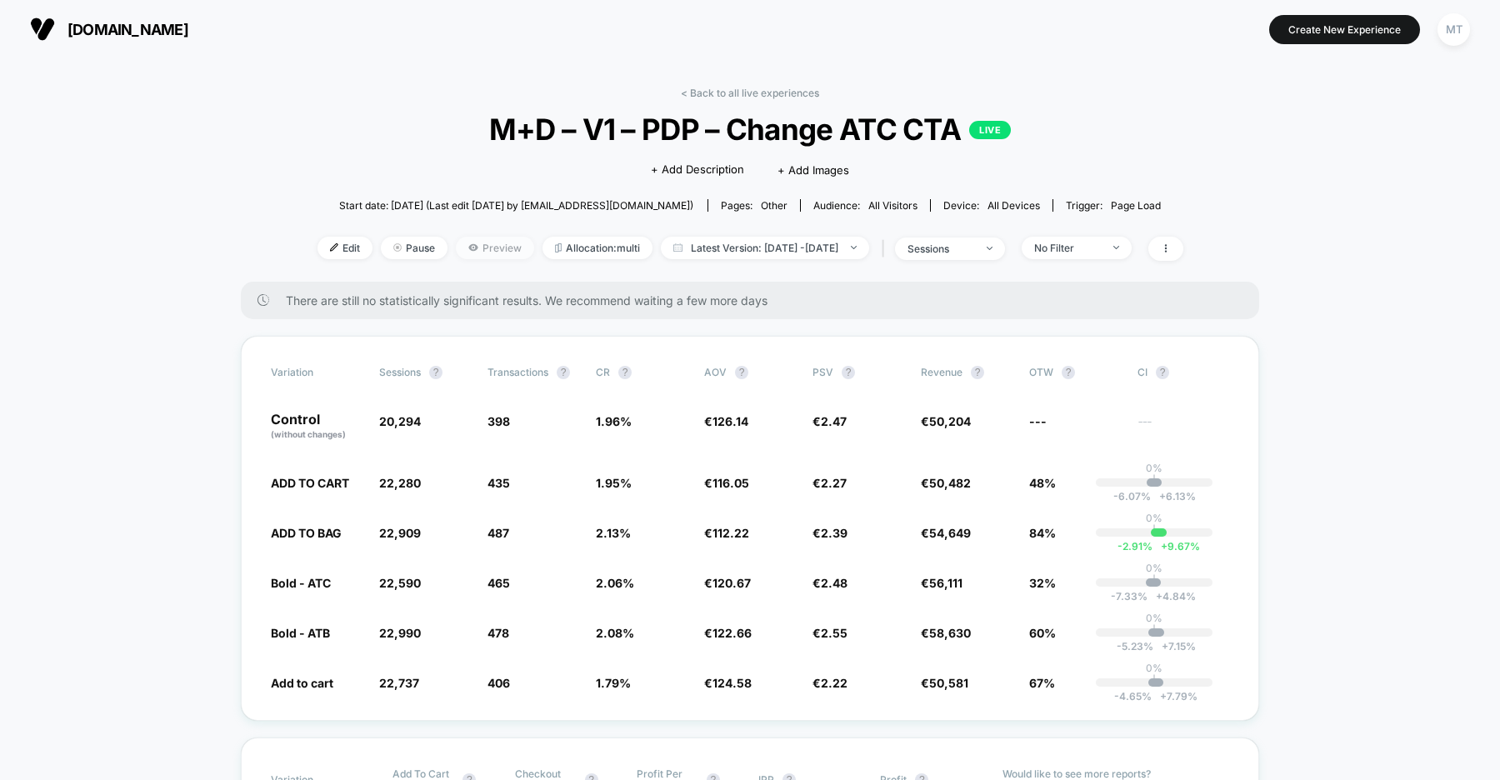
click at [456, 250] on span "Preview" at bounding box center [495, 248] width 78 height 22
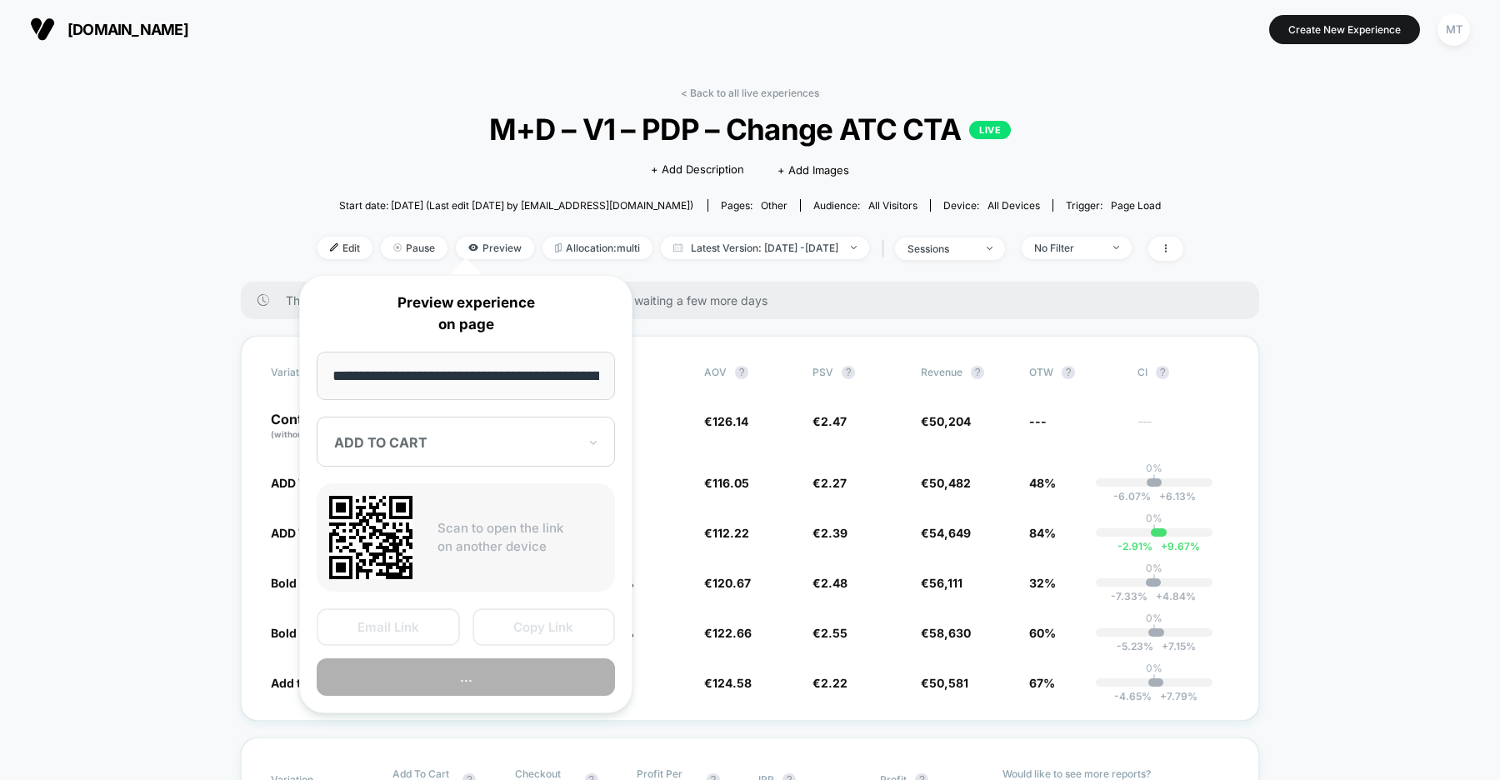
scroll to position [0, 239]
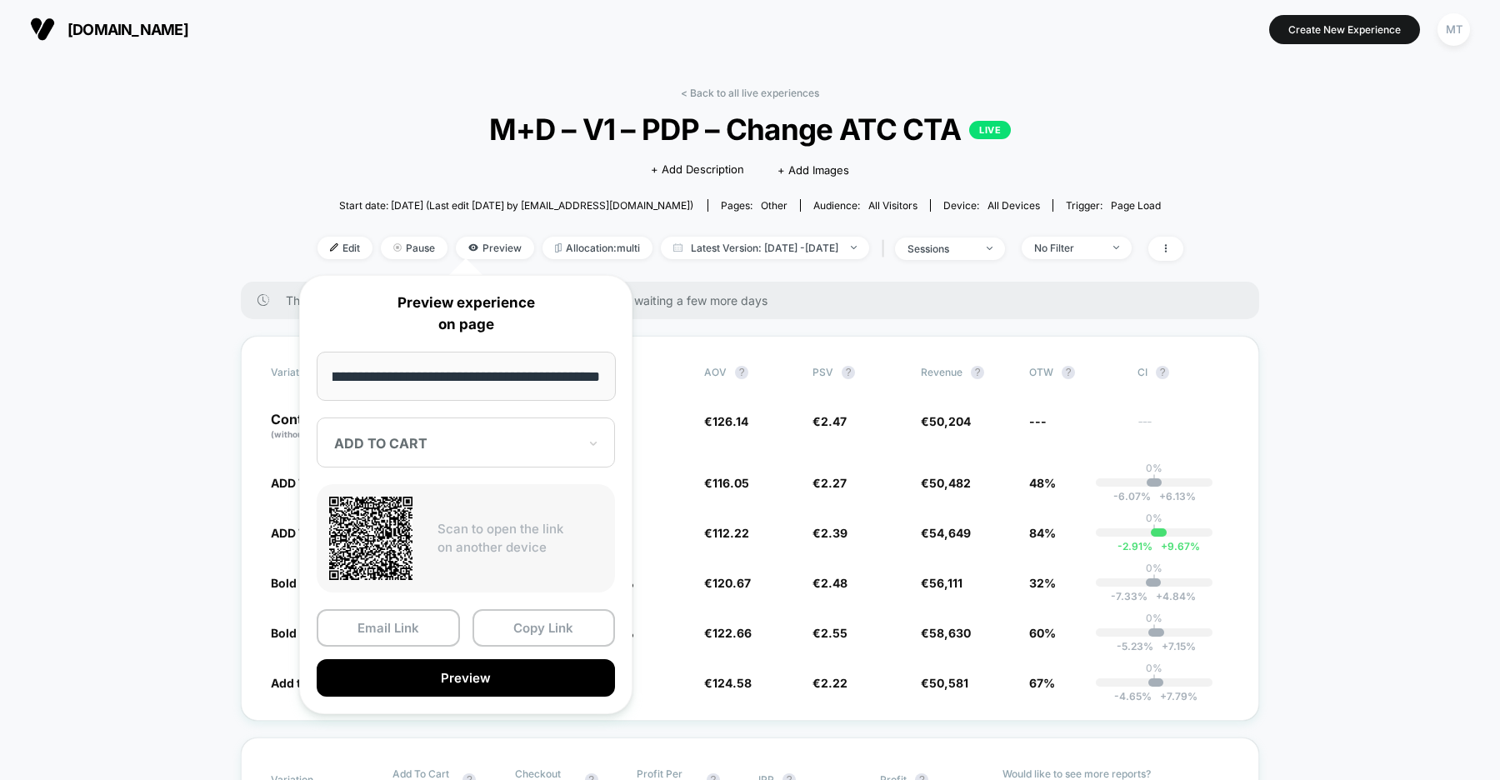
click at [423, 445] on div at bounding box center [455, 443] width 243 height 17
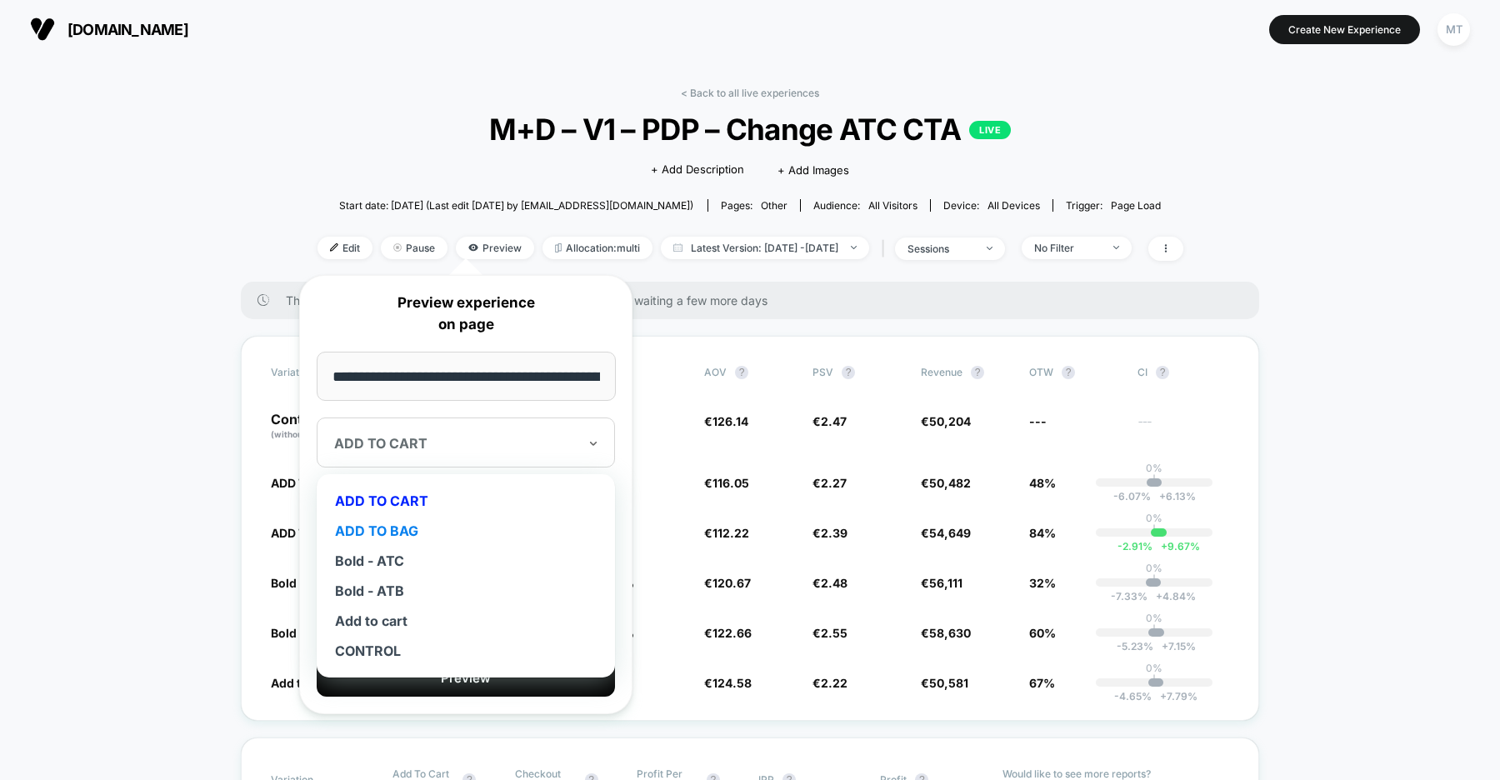
click at [400, 527] on div "ADD TO BAG" at bounding box center [466, 531] width 282 height 30
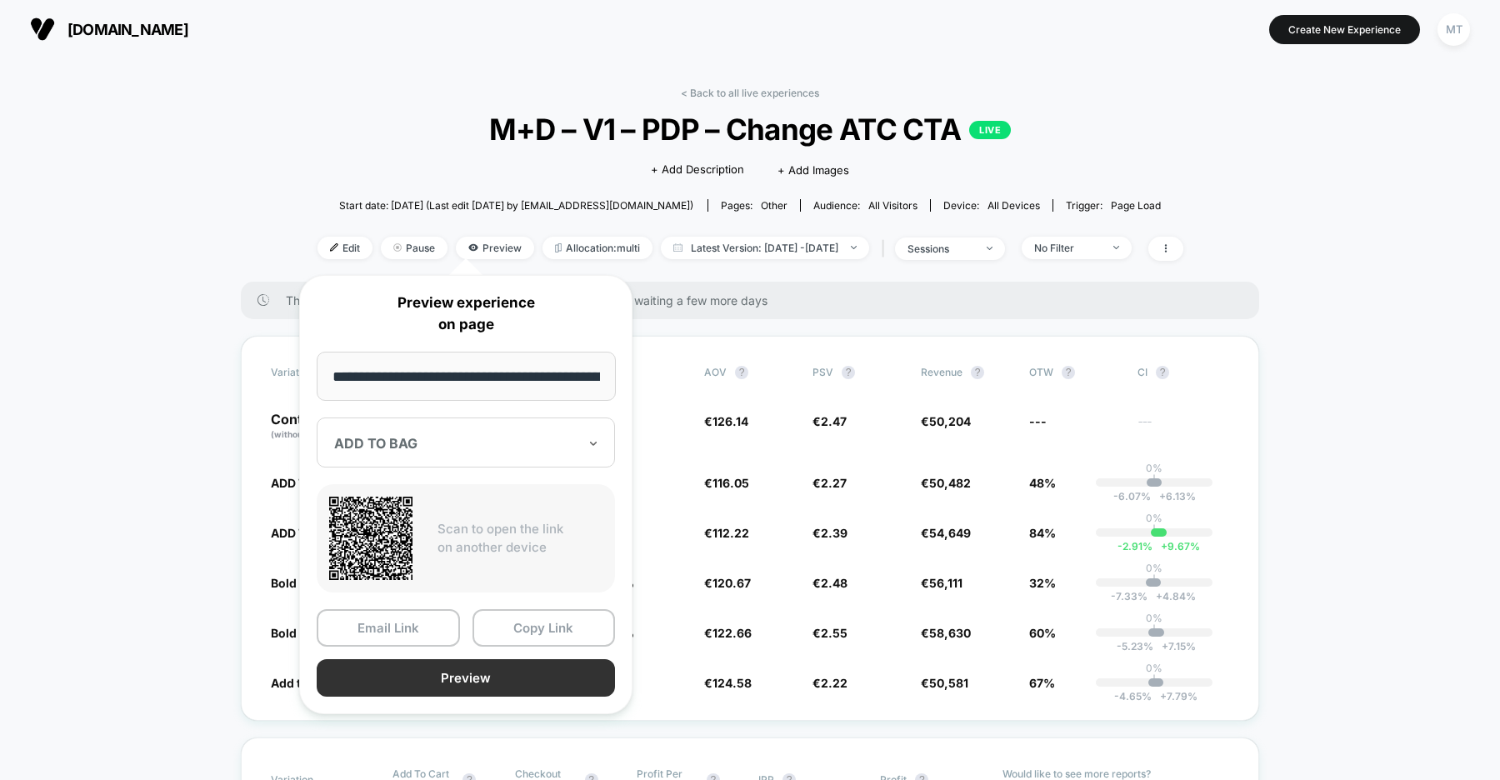
click at [457, 662] on button "Preview" at bounding box center [466, 677] width 298 height 37
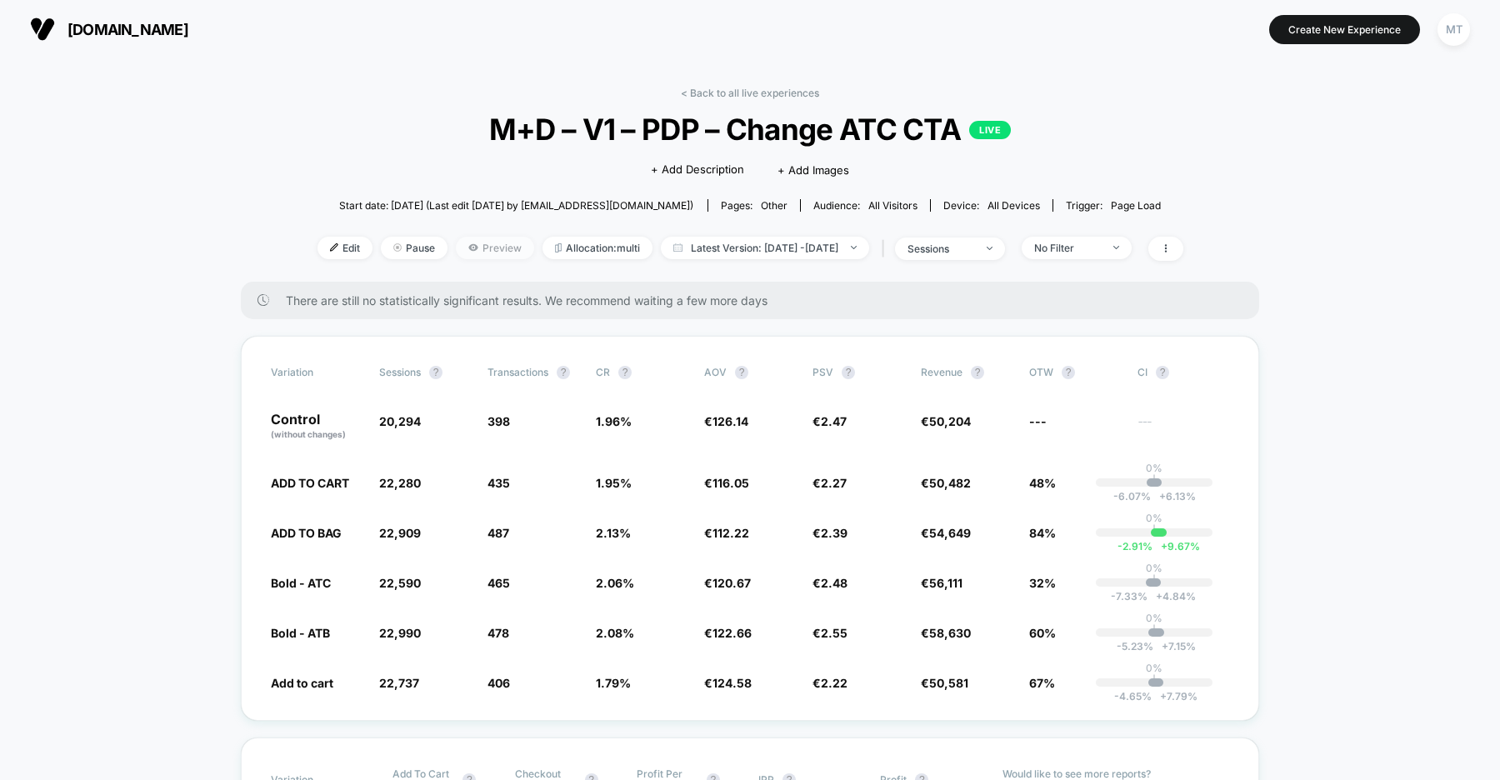
click at [457, 249] on span "Preview" at bounding box center [495, 248] width 78 height 22
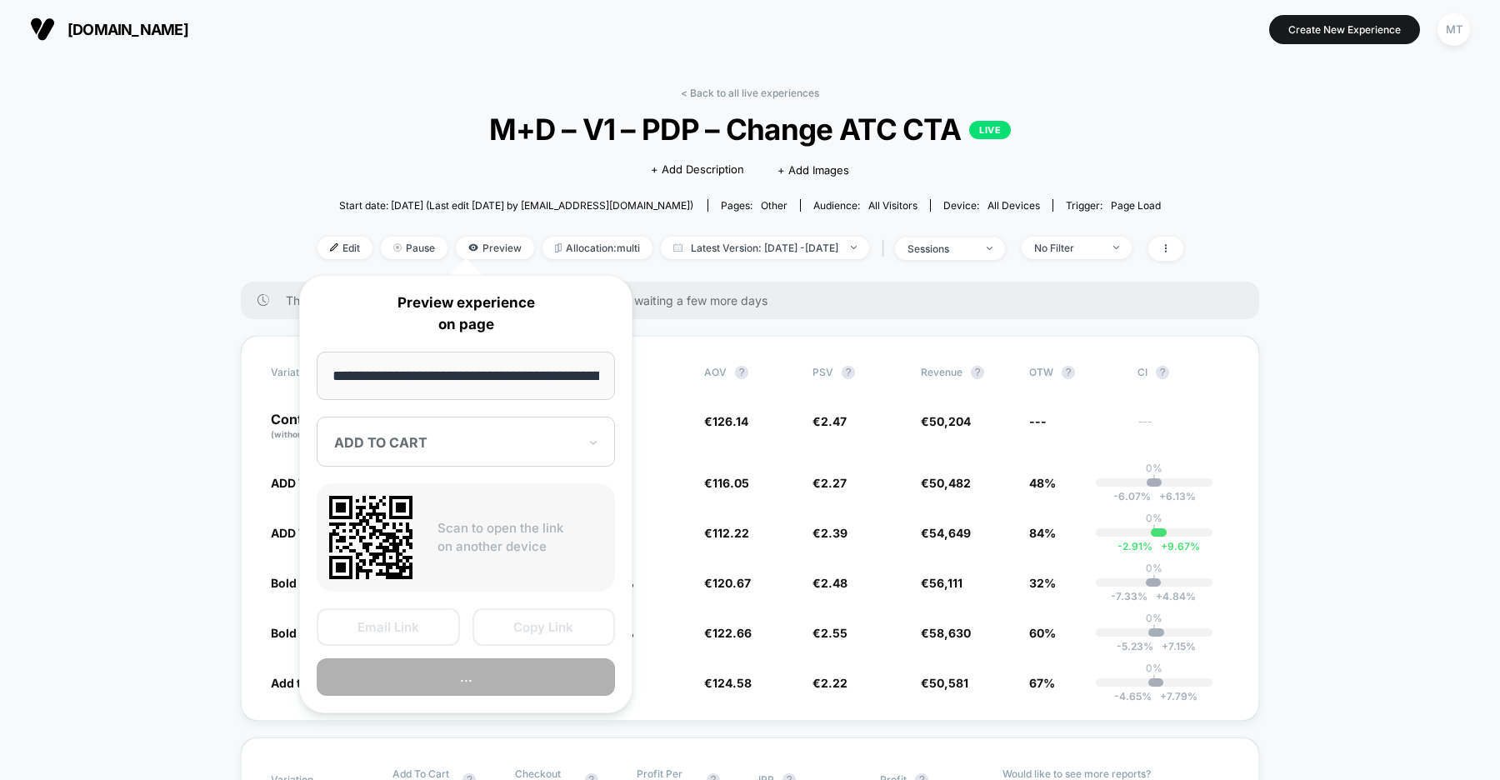
scroll to position [0, 239]
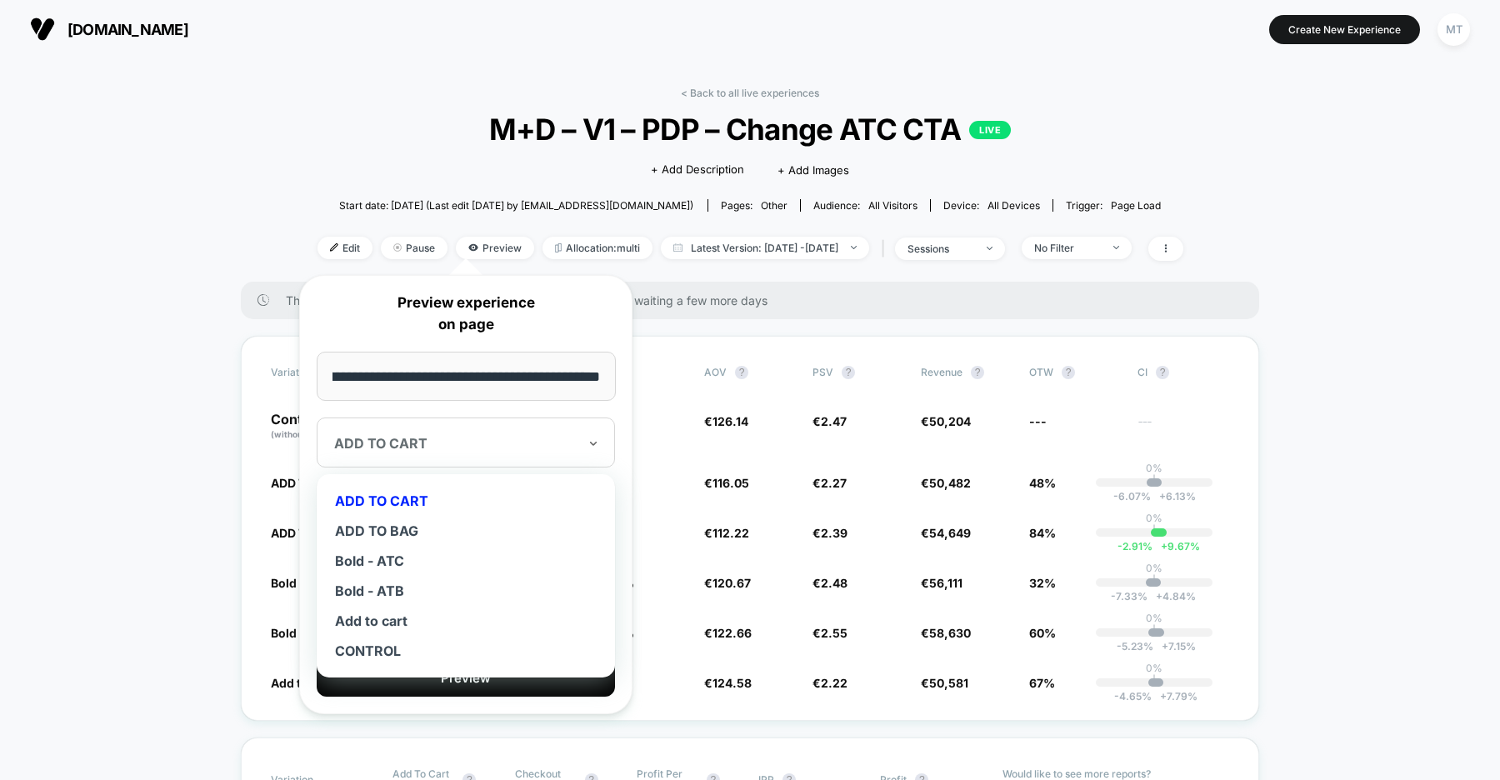
click at [427, 450] on div at bounding box center [455, 443] width 243 height 17
click at [397, 591] on div "Bold - ATB" at bounding box center [466, 591] width 282 height 30
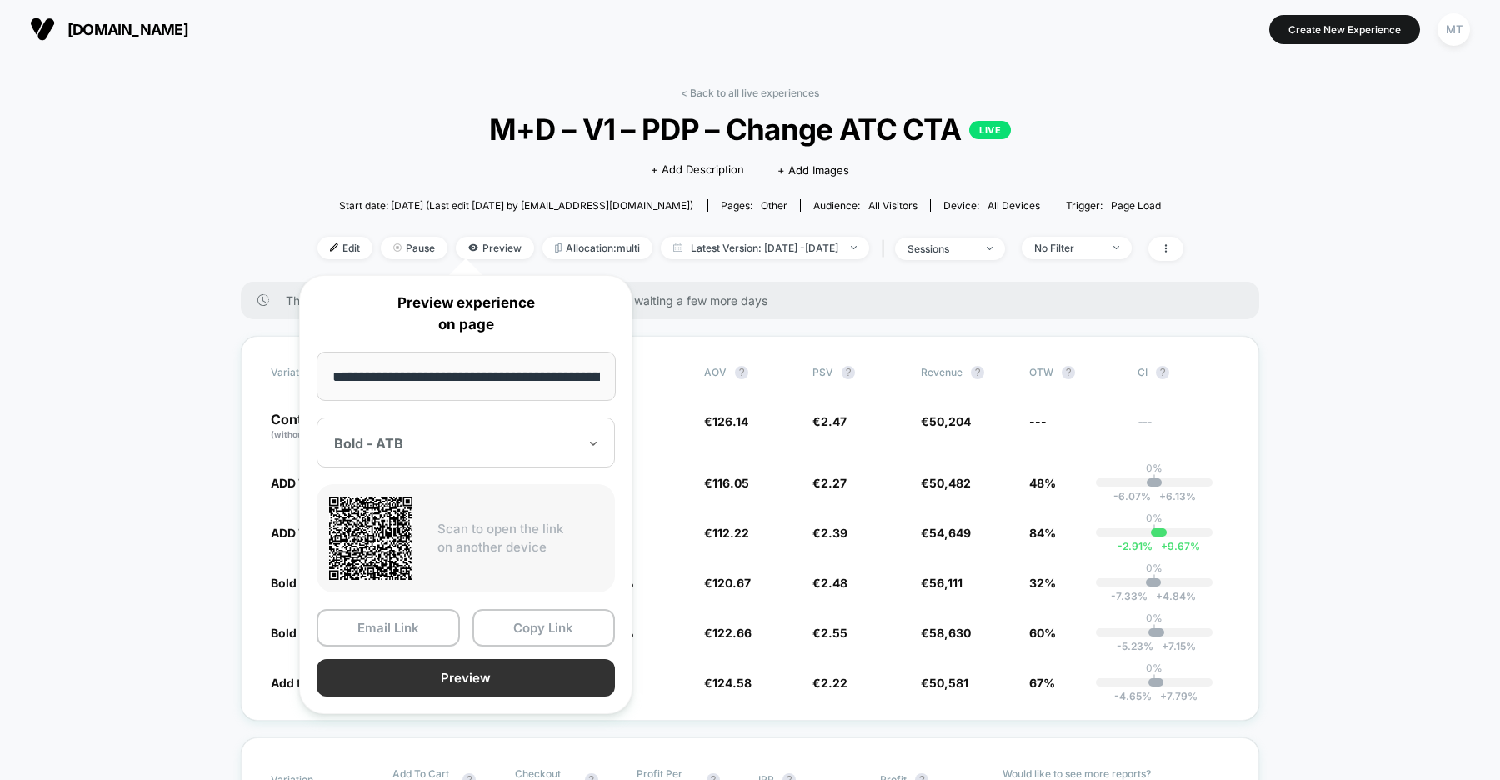
click at [469, 682] on button "Preview" at bounding box center [466, 677] width 298 height 37
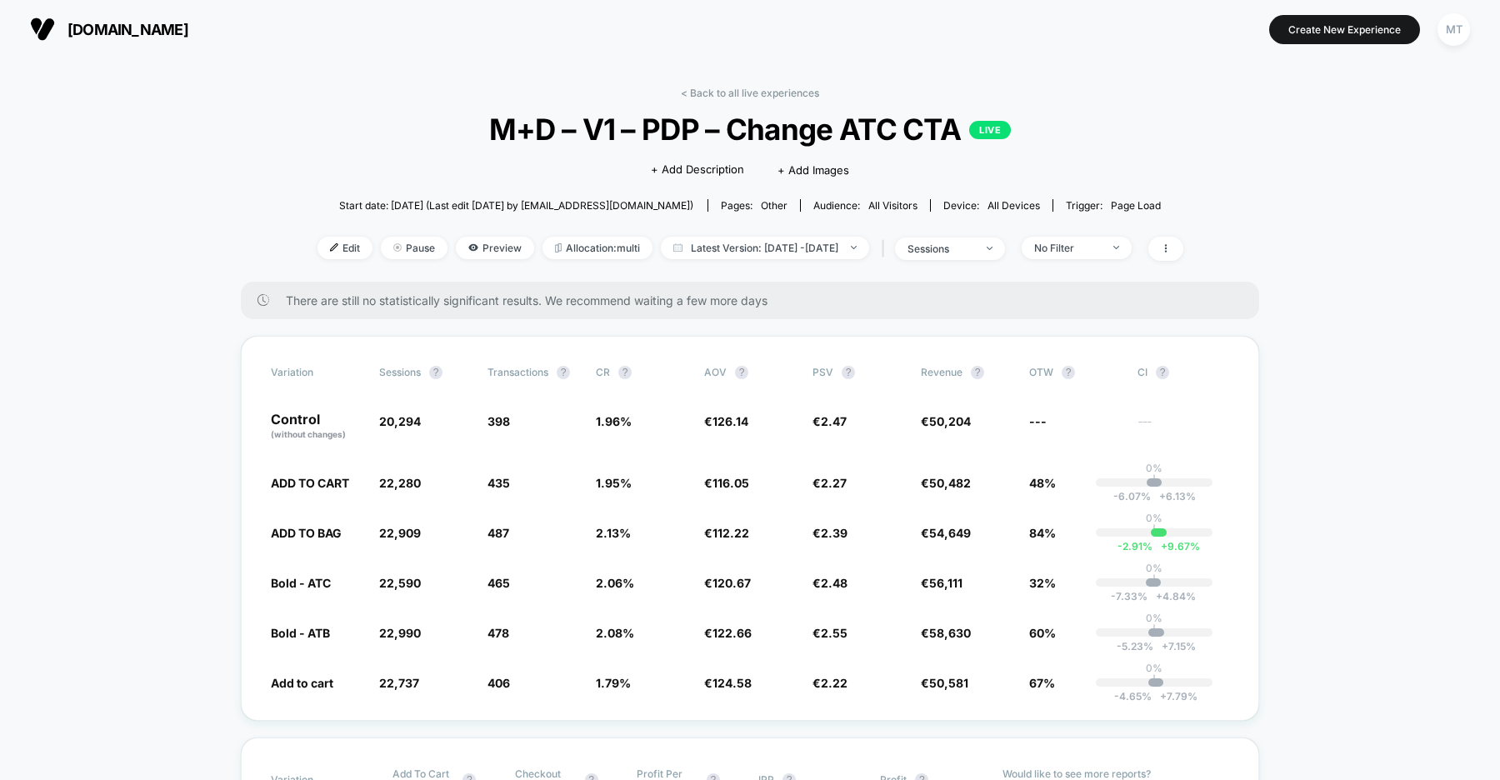
click at [117, 21] on span "[DOMAIN_NAME]" at bounding box center [127, 29] width 121 height 17
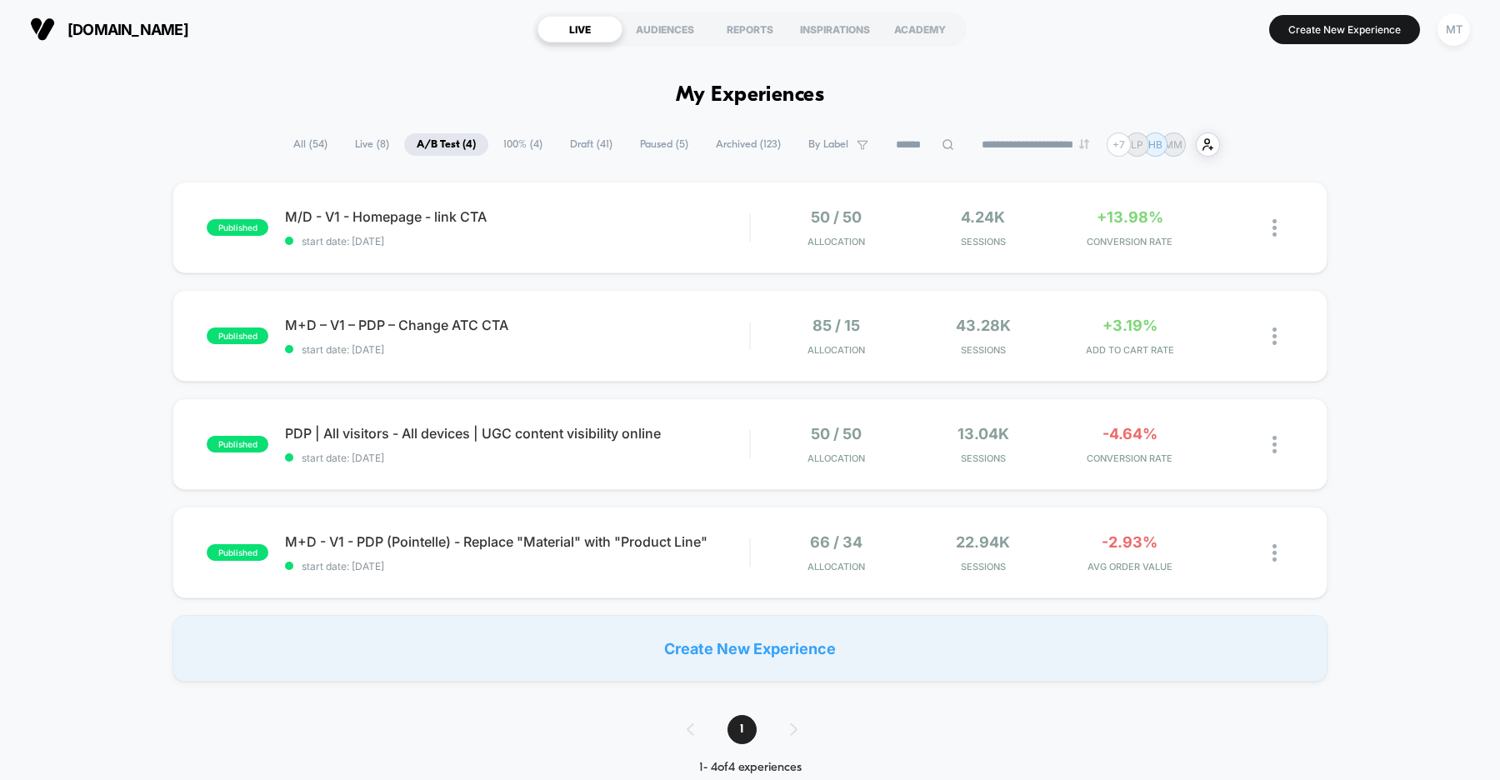
click at [580, 151] on span "Draft ( 41 )" at bounding box center [590, 144] width 67 height 22
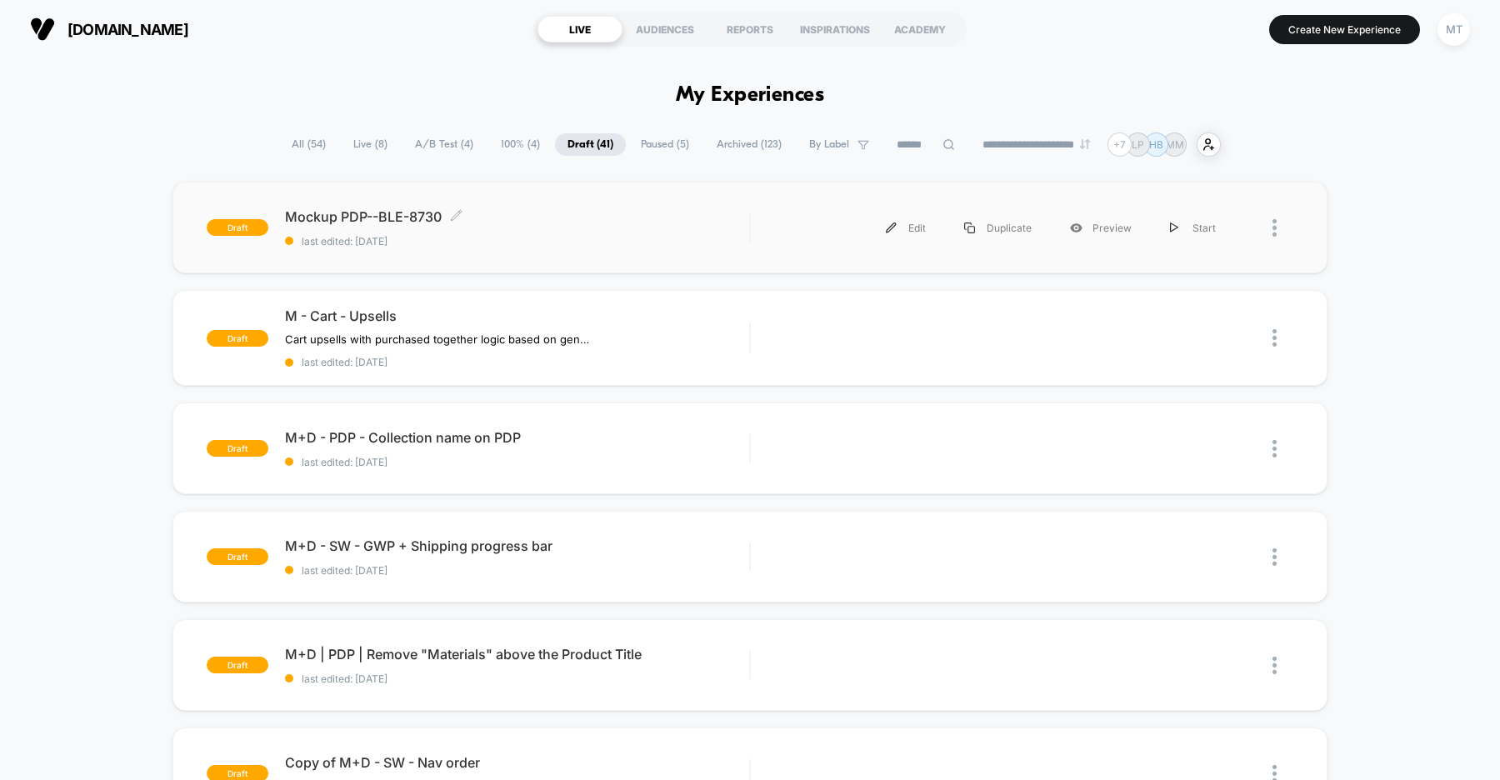
click at [621, 222] on span "Mockup PDP--BLE-8730 Click to edit experience details" at bounding box center [517, 216] width 464 height 17
click at [1118, 229] on div "Preview" at bounding box center [1101, 227] width 100 height 37
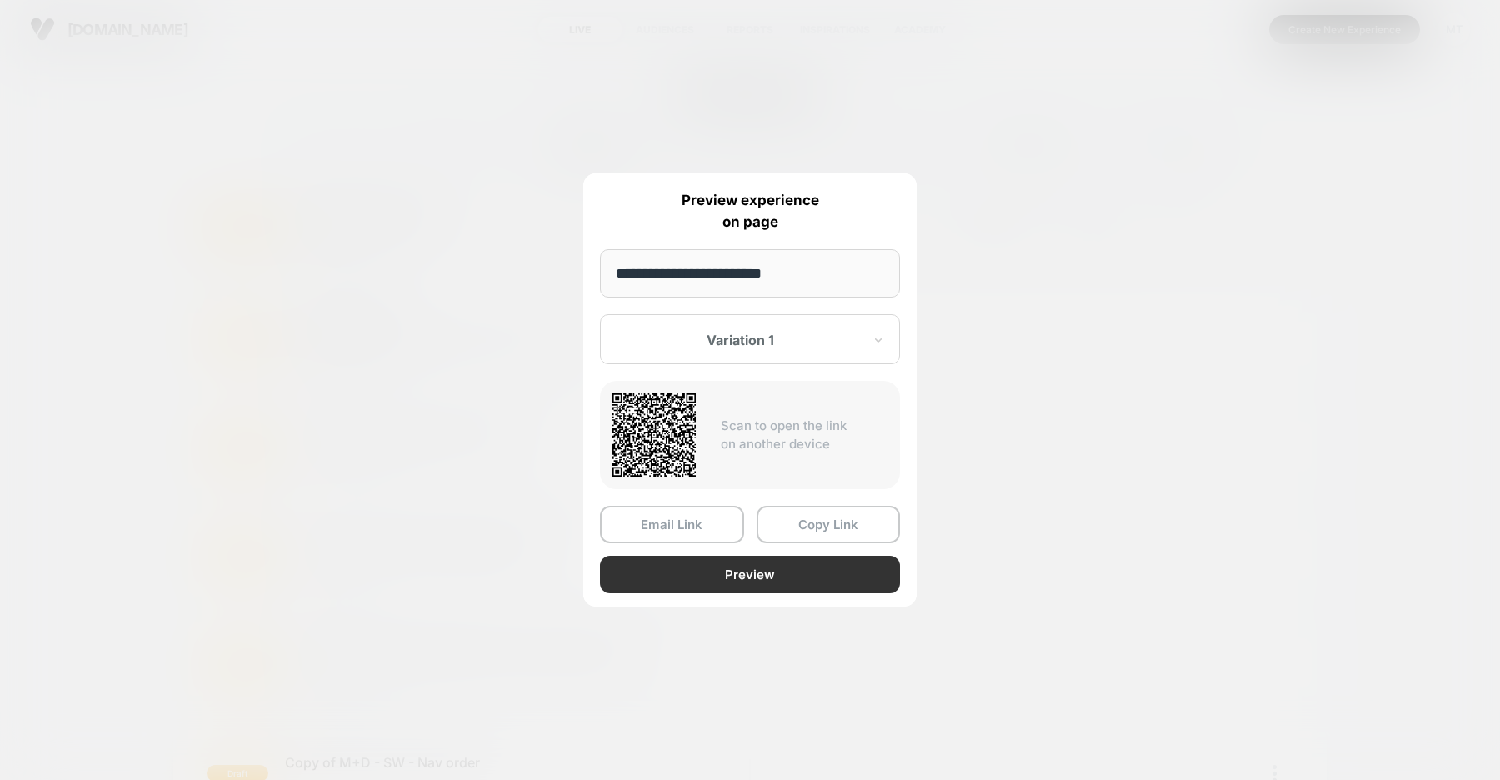
click at [736, 564] on button "Preview" at bounding box center [750, 574] width 300 height 37
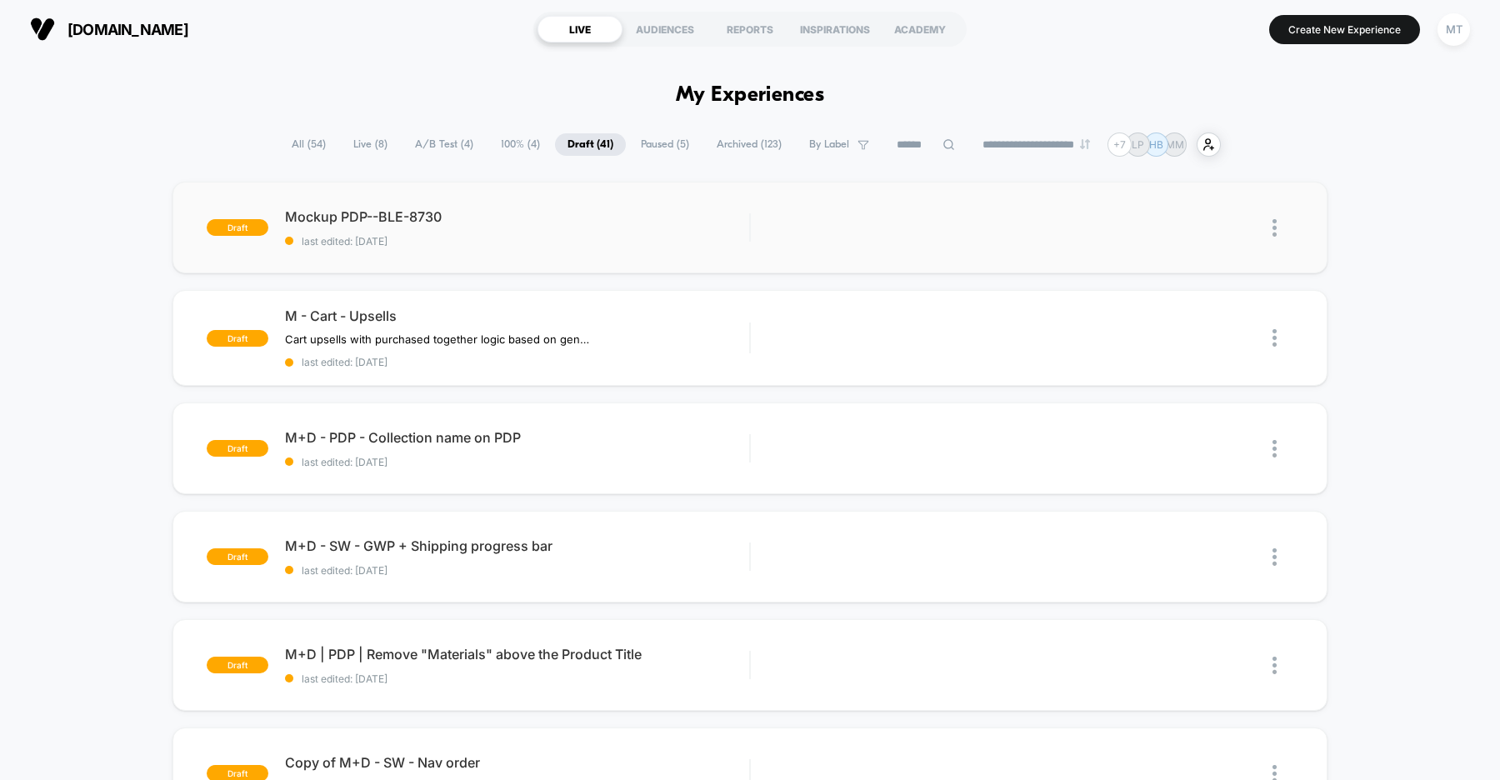
click at [1273, 226] on img at bounding box center [1274, 227] width 4 height 17
click at [1193, 268] on div "Preview Link" at bounding box center [1189, 266] width 150 height 37
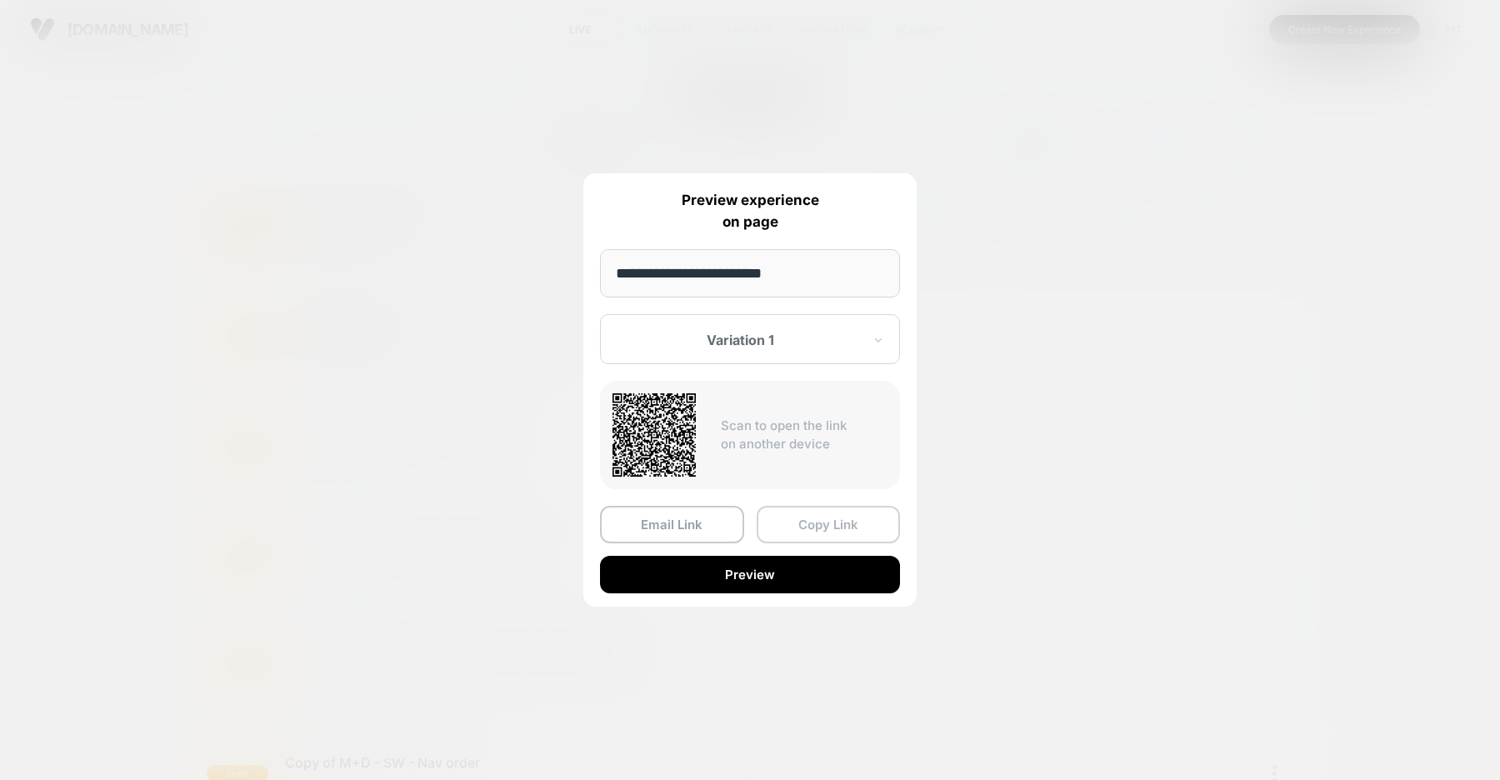
click at [813, 521] on button "Copy Link" at bounding box center [828, 524] width 144 height 37
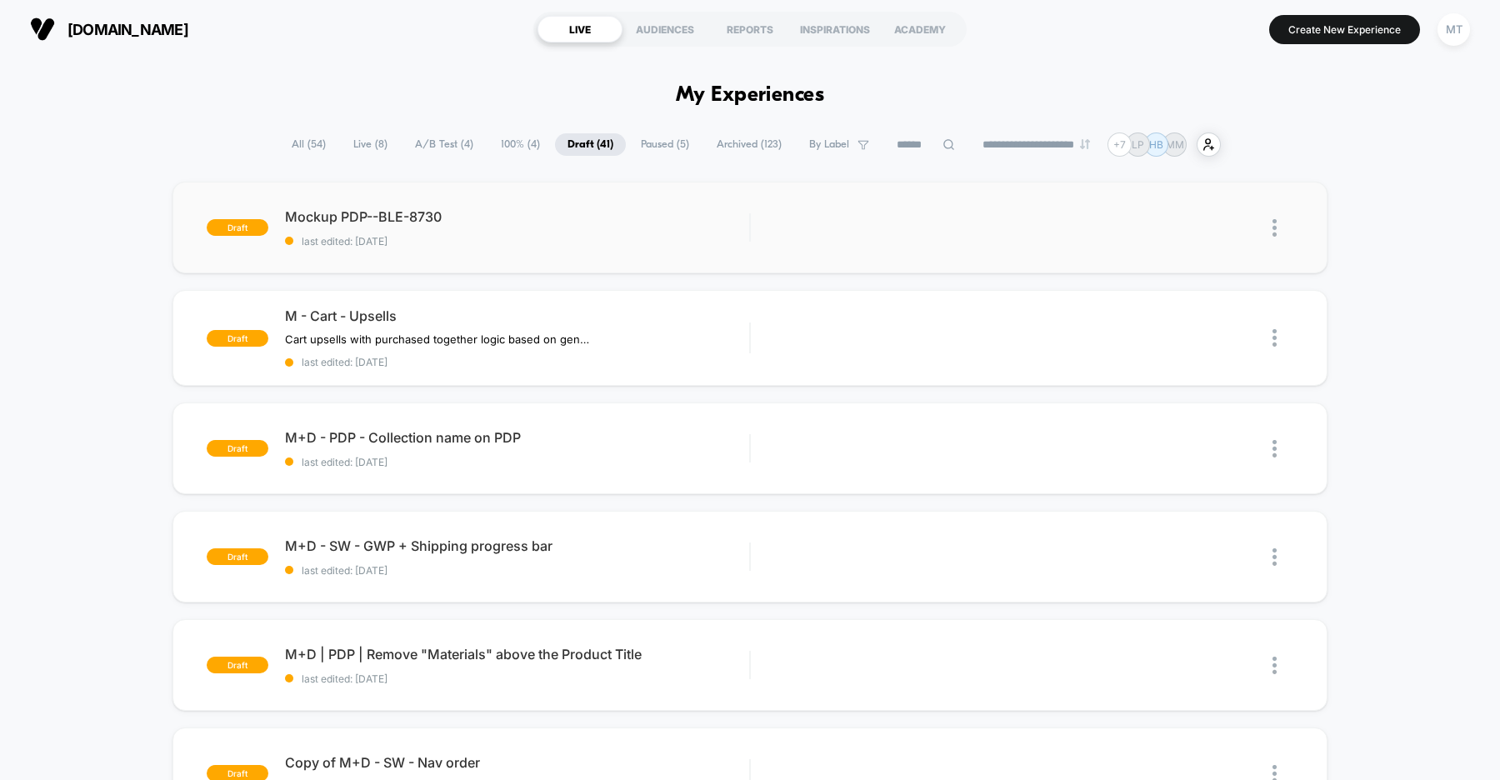
click at [442, 142] on span "A/B Test ( 4 )" at bounding box center [443, 144] width 83 height 22
